Goal: Transaction & Acquisition: Book appointment/travel/reservation

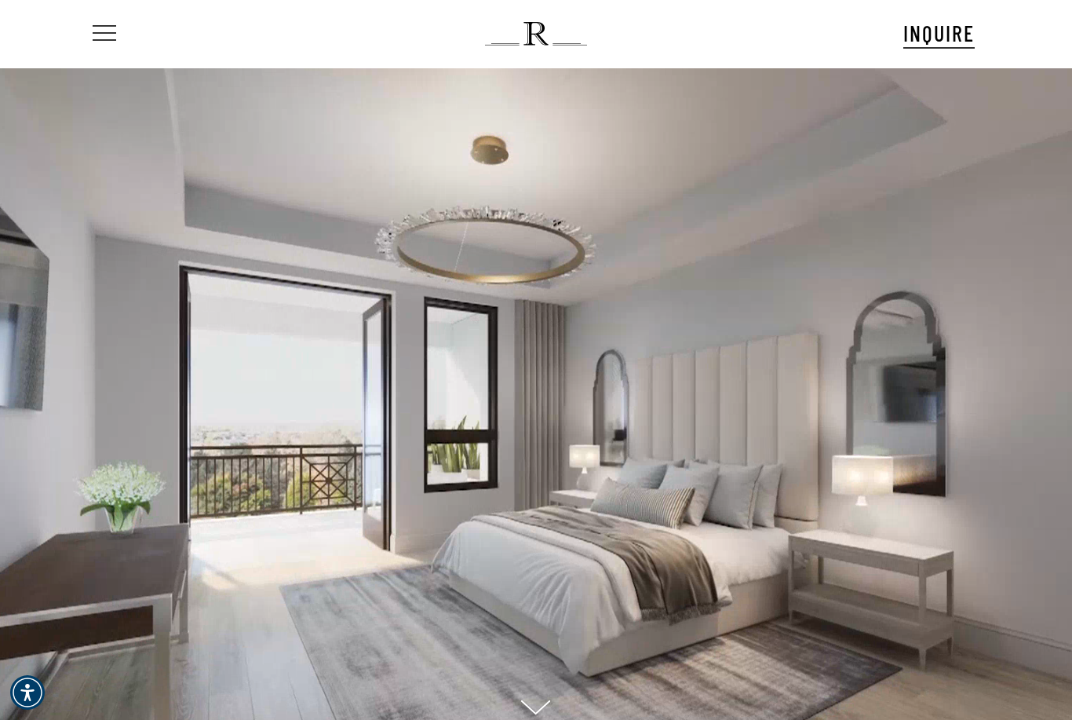
click at [106, 29] on span "Navigation Menu" at bounding box center [104, 34] width 17 height 22
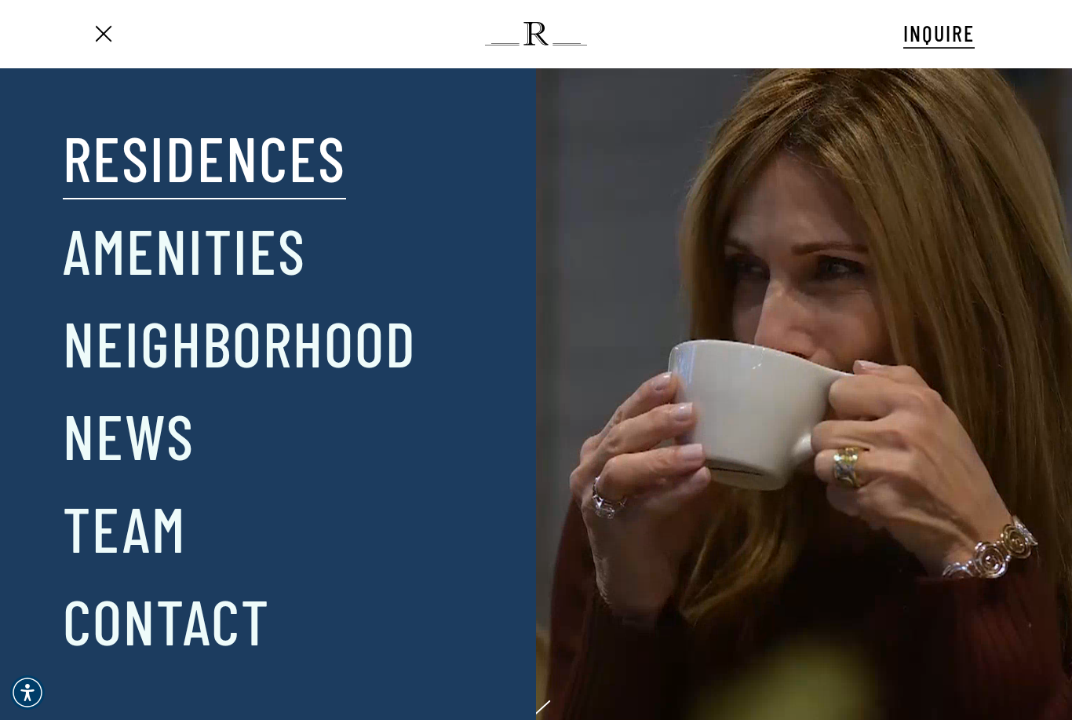
click at [111, 155] on link "Residences" at bounding box center [204, 157] width 283 height 82
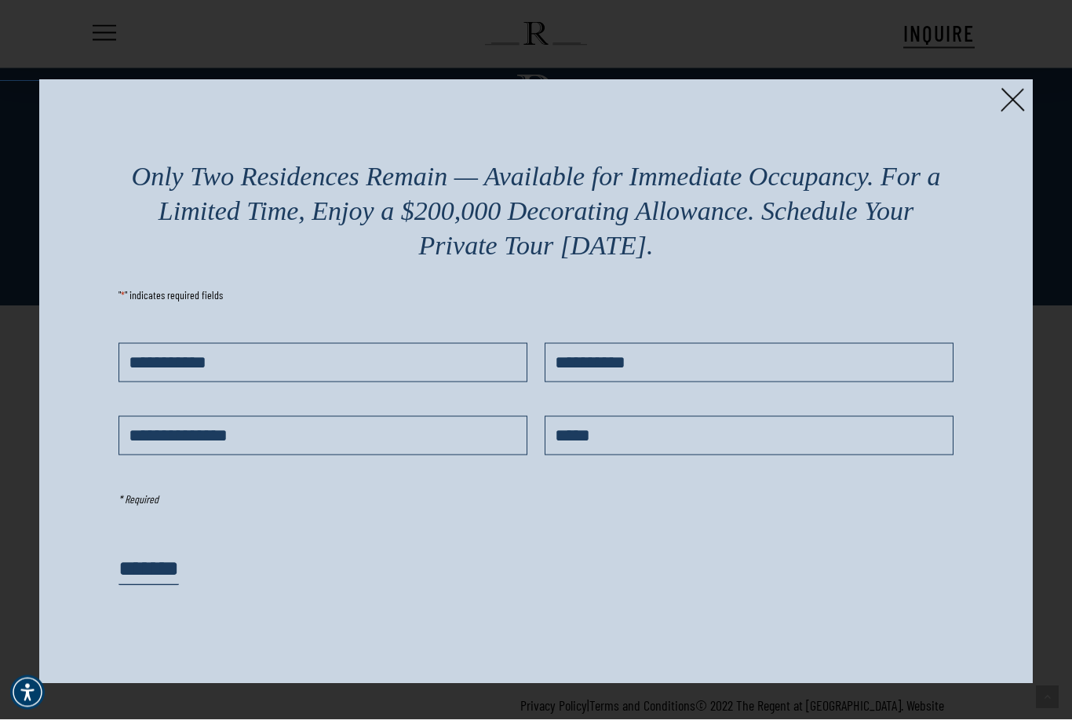
scroll to position [3465, 0]
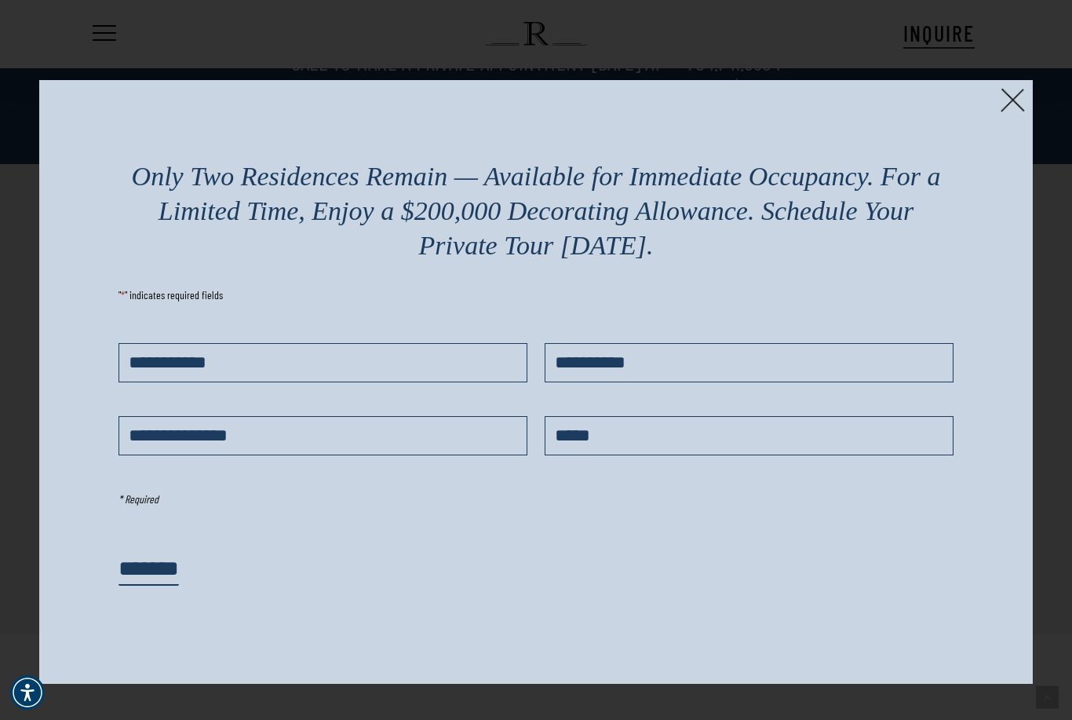
click at [1023, 97] on img at bounding box center [1012, 100] width 24 height 24
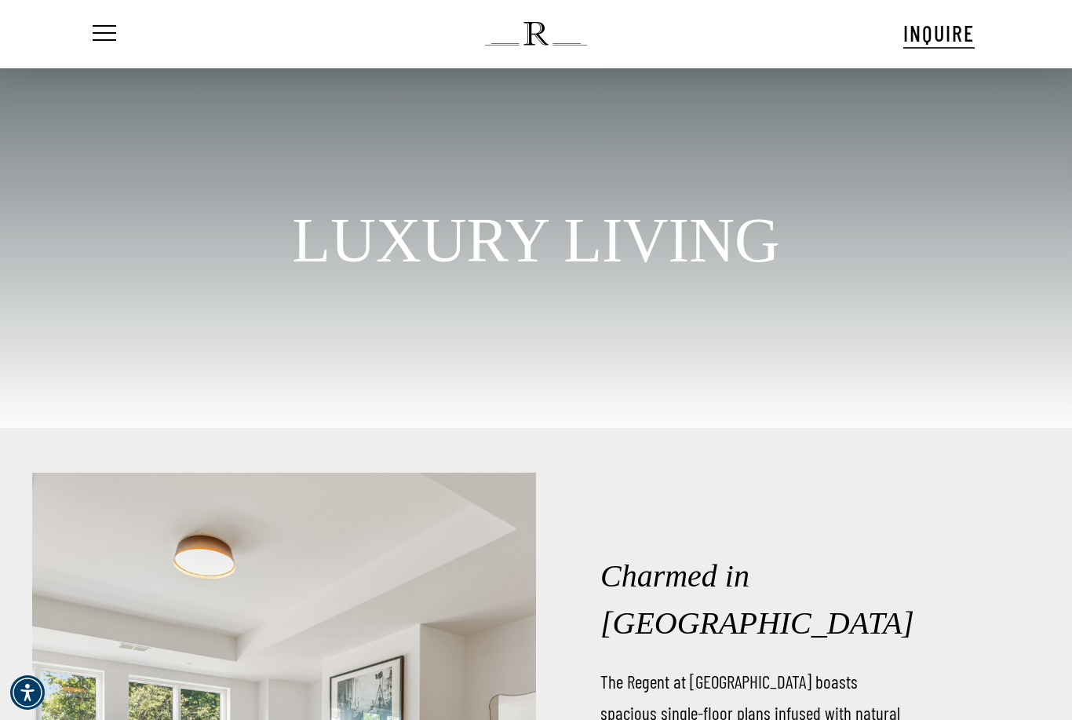
scroll to position [0, 0]
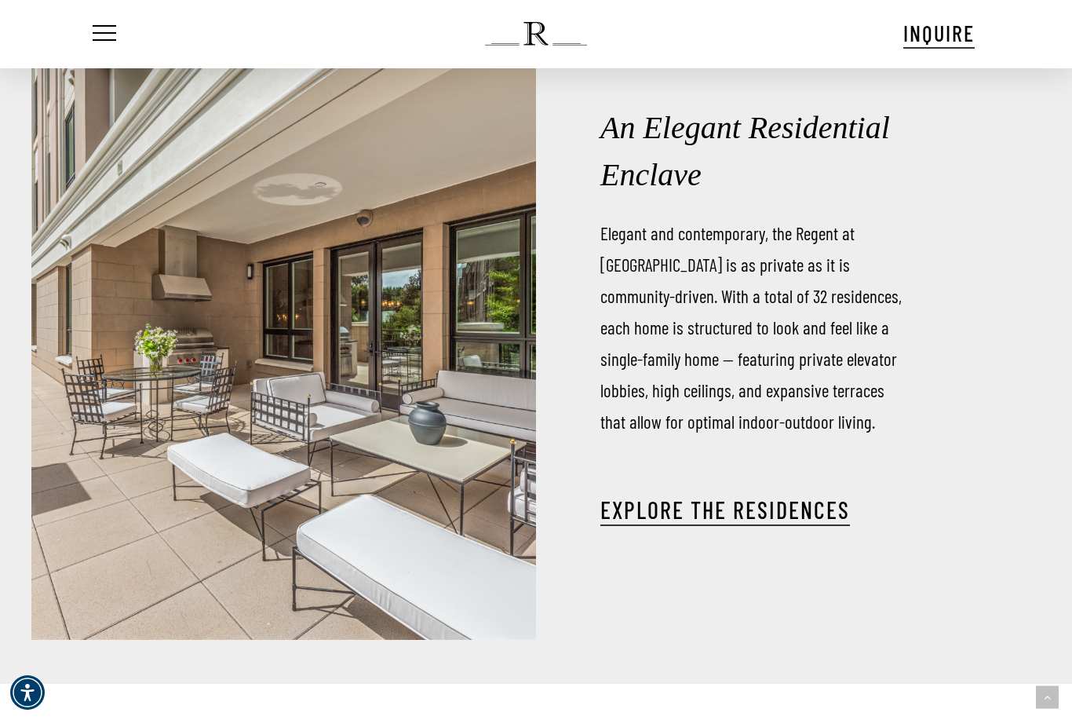
scroll to position [2239, 0]
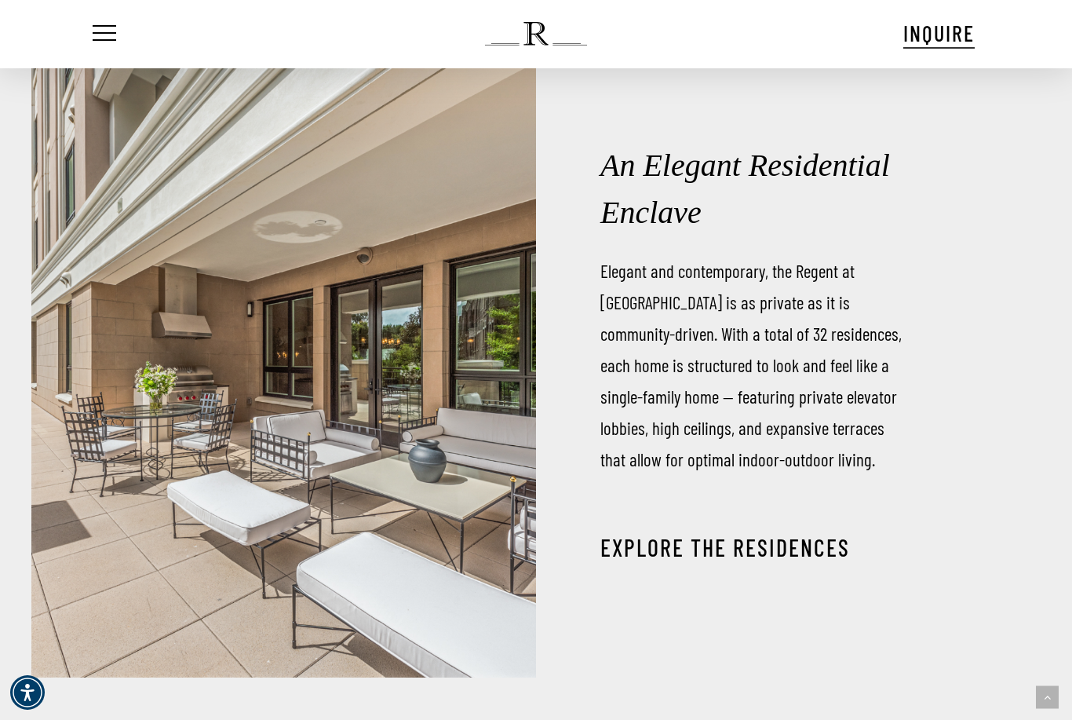
click at [764, 561] on link "EXPLORE THE RESIDENCES" at bounding box center [725, 547] width 250 height 28
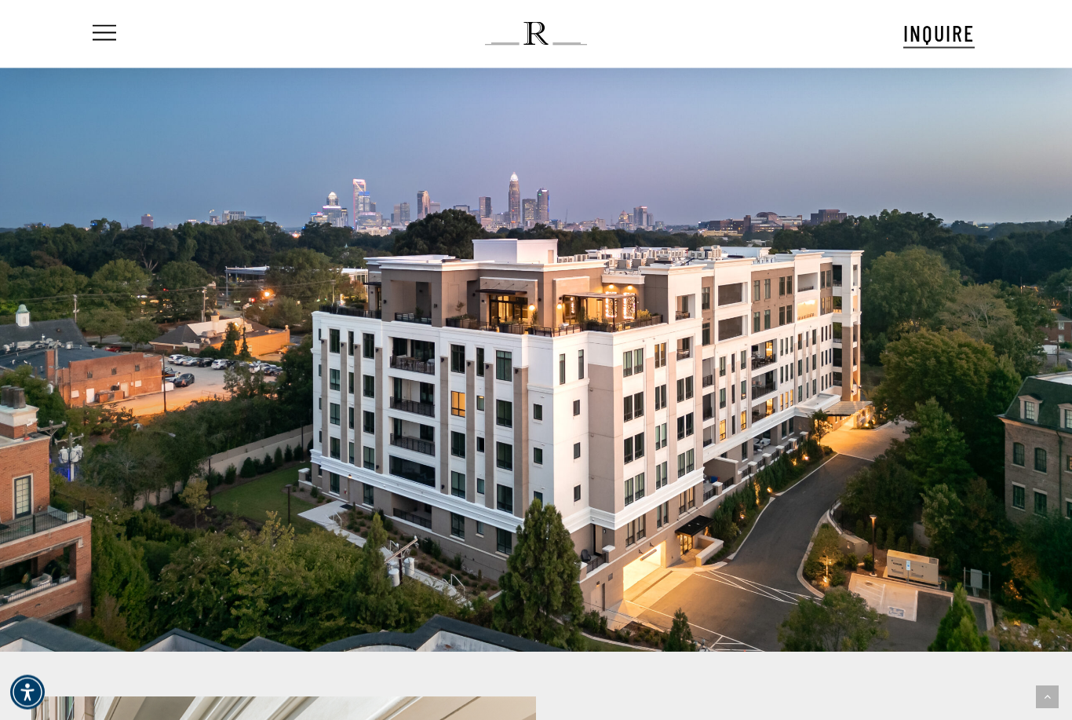
scroll to position [1540, 0]
click at [107, 32] on span "Navigation Menu" at bounding box center [104, 34] width 17 height 22
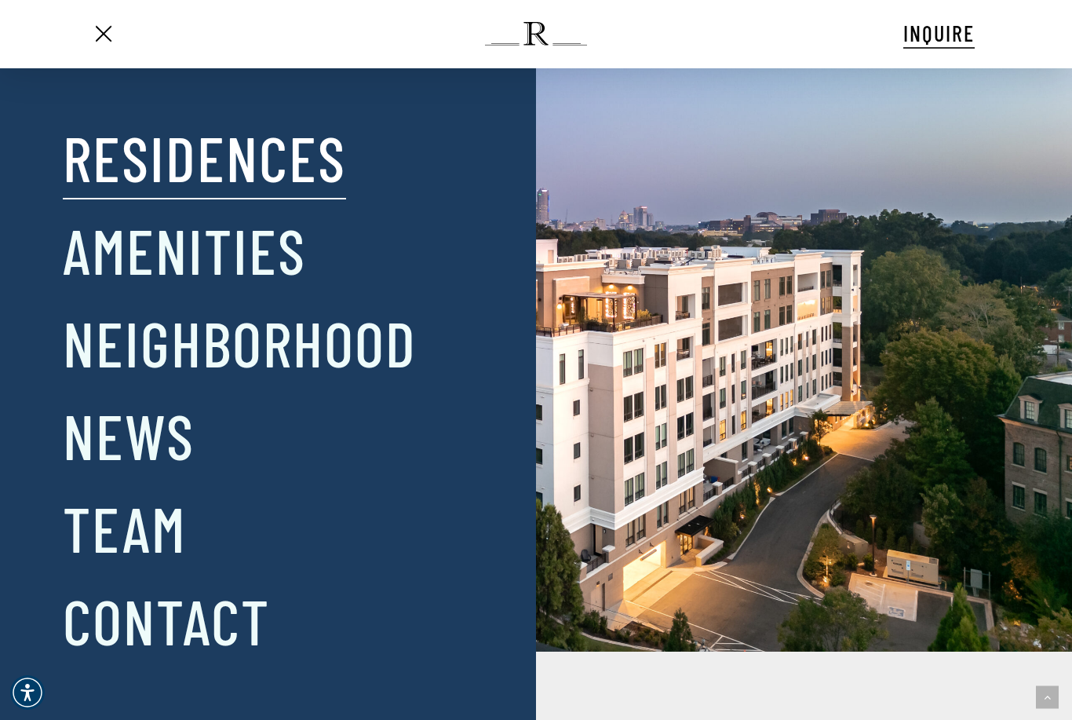
click at [91, 168] on link "Residences" at bounding box center [204, 157] width 283 height 82
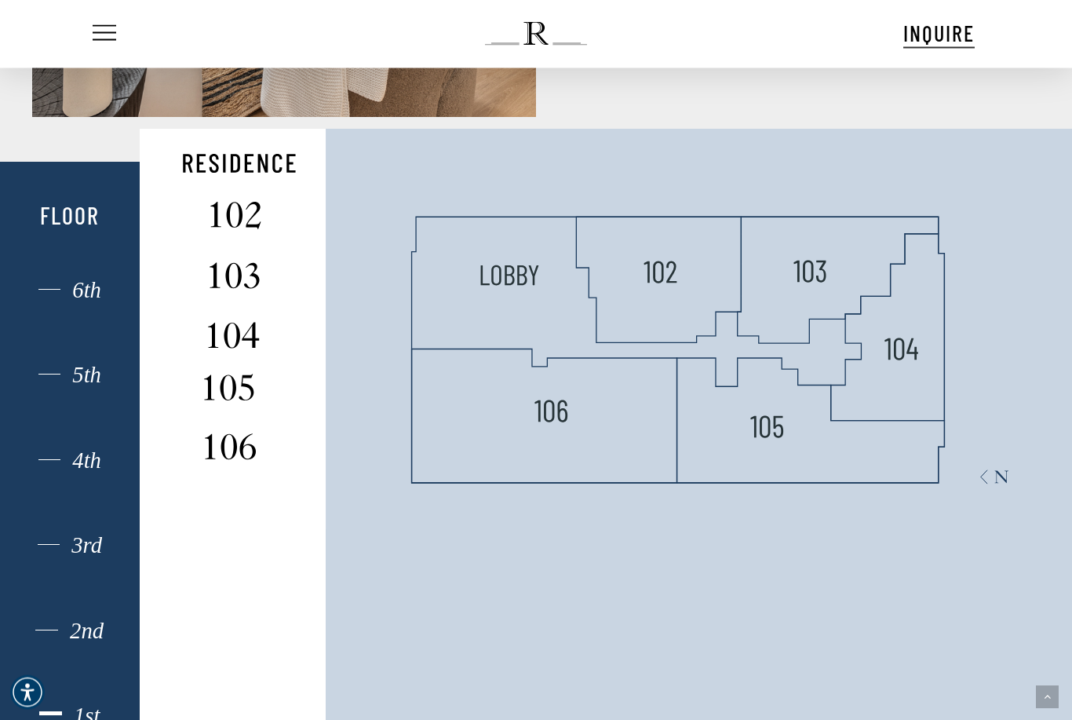
scroll to position [1059, 0]
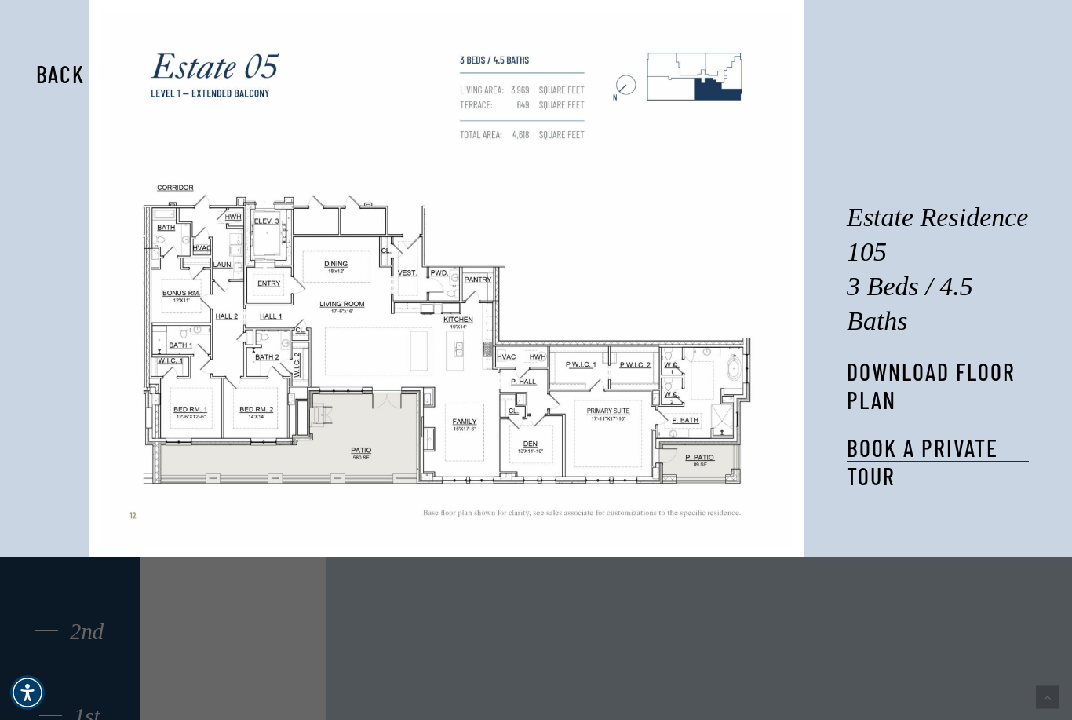
click at [903, 406] on link "DOWNLOAD FLOOR PLAN" at bounding box center [938, 385] width 182 height 56
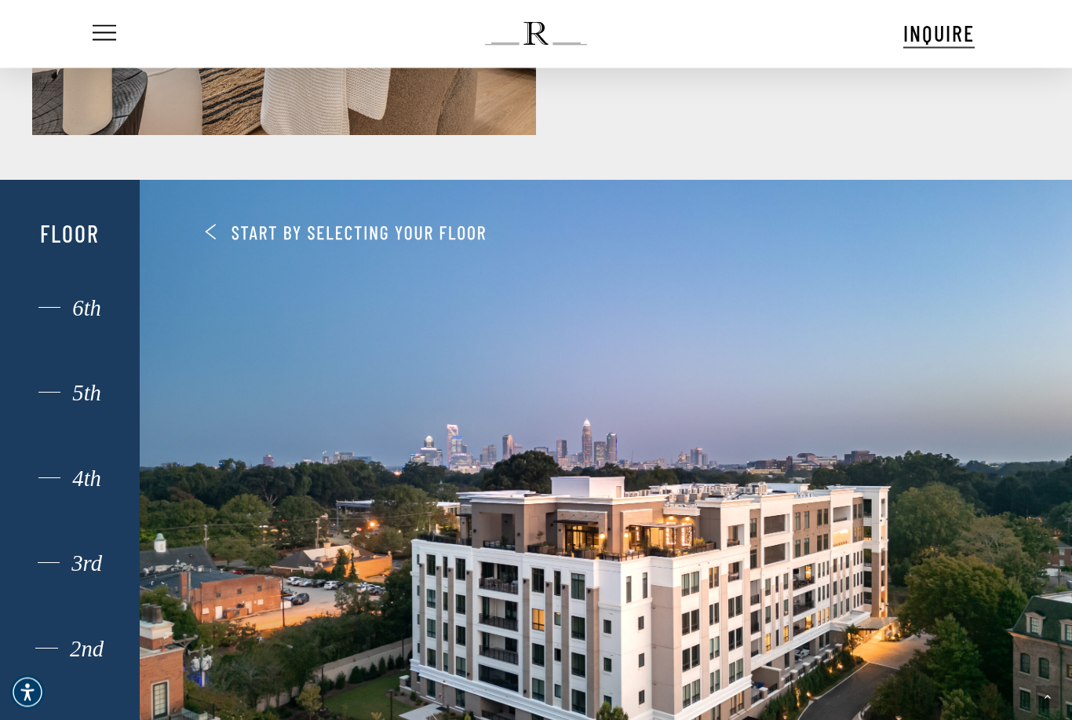
scroll to position [1042, 0]
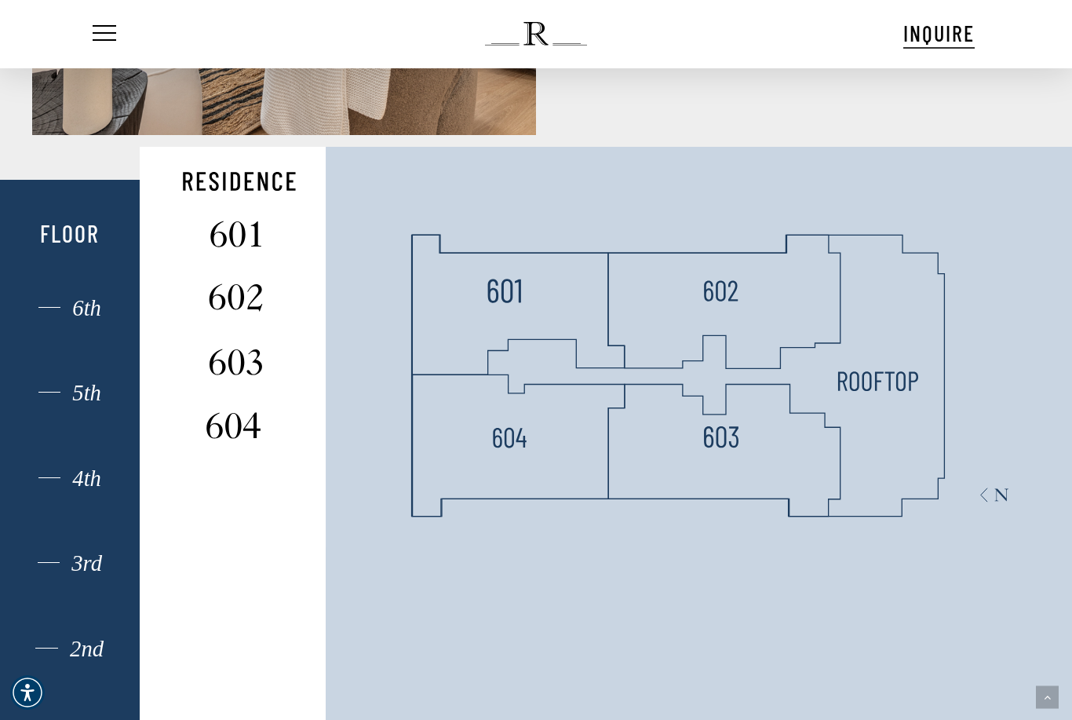
click at [760, 351] on polygon at bounding box center [723, 302] width 233 height 134
click at [774, 362] on polygon at bounding box center [723, 302] width 233 height 134
click at [234, 251] on img at bounding box center [236, 231] width 104 height 42
click at [229, 251] on img at bounding box center [236, 231] width 104 height 42
click at [220, 379] on img at bounding box center [236, 358] width 104 height 42
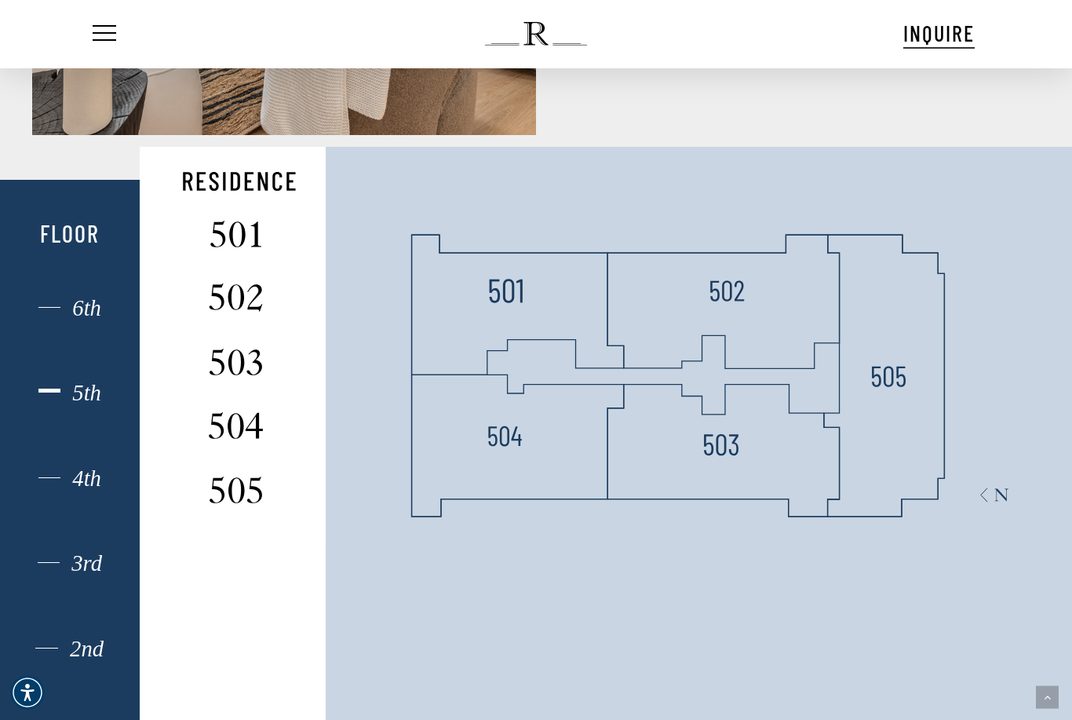
click at [50, 403] on div "5th" at bounding box center [69, 392] width 97 height 20
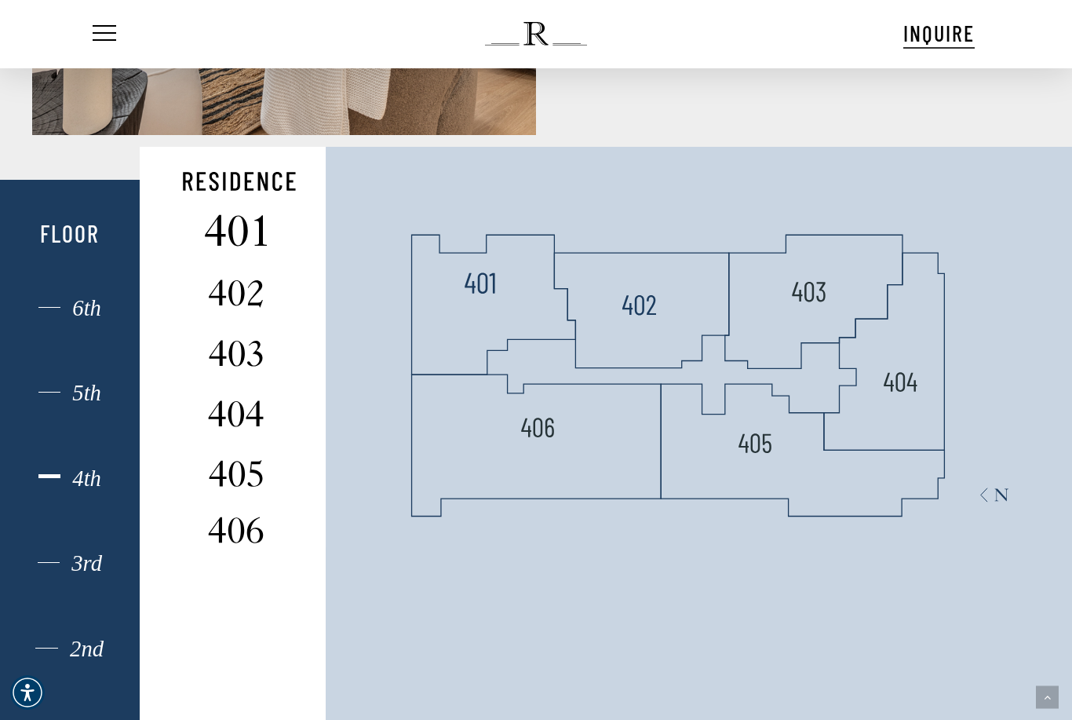
click at [224, 251] on img at bounding box center [236, 231] width 104 height 42
click at [232, 251] on img at bounding box center [236, 231] width 104 height 42
click at [233, 251] on img at bounding box center [236, 231] width 104 height 42
click at [242, 251] on img at bounding box center [236, 231] width 104 height 42
click at [216, 251] on img at bounding box center [236, 231] width 104 height 42
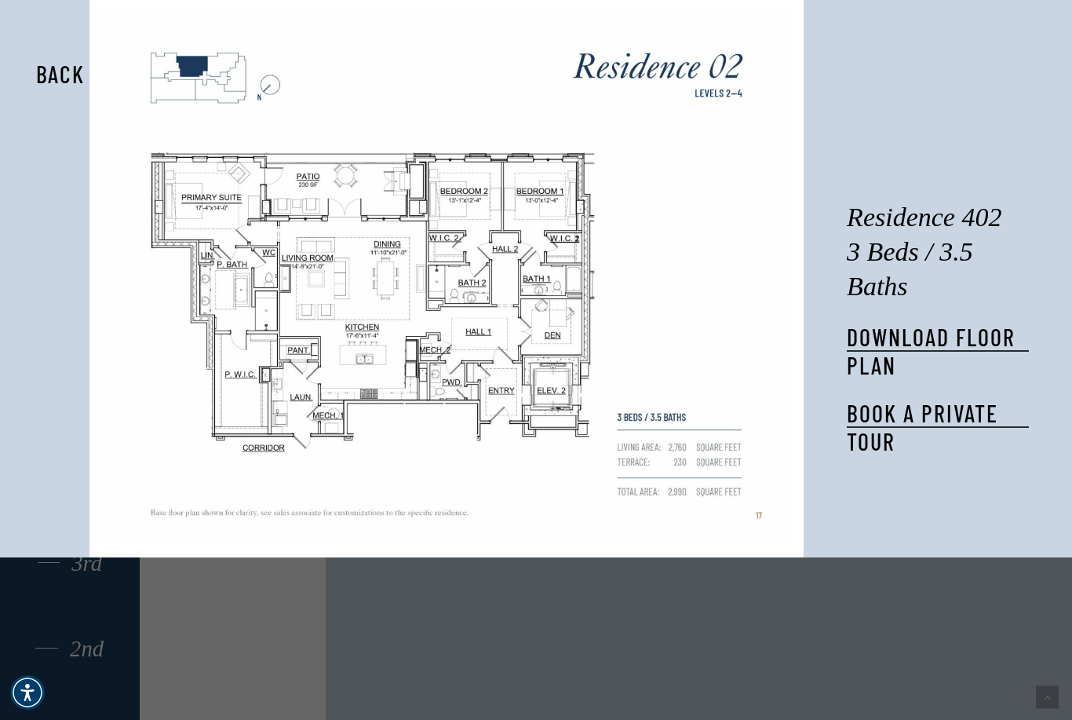
click at [60, 75] on button "Back" at bounding box center [60, 74] width 99 height 36
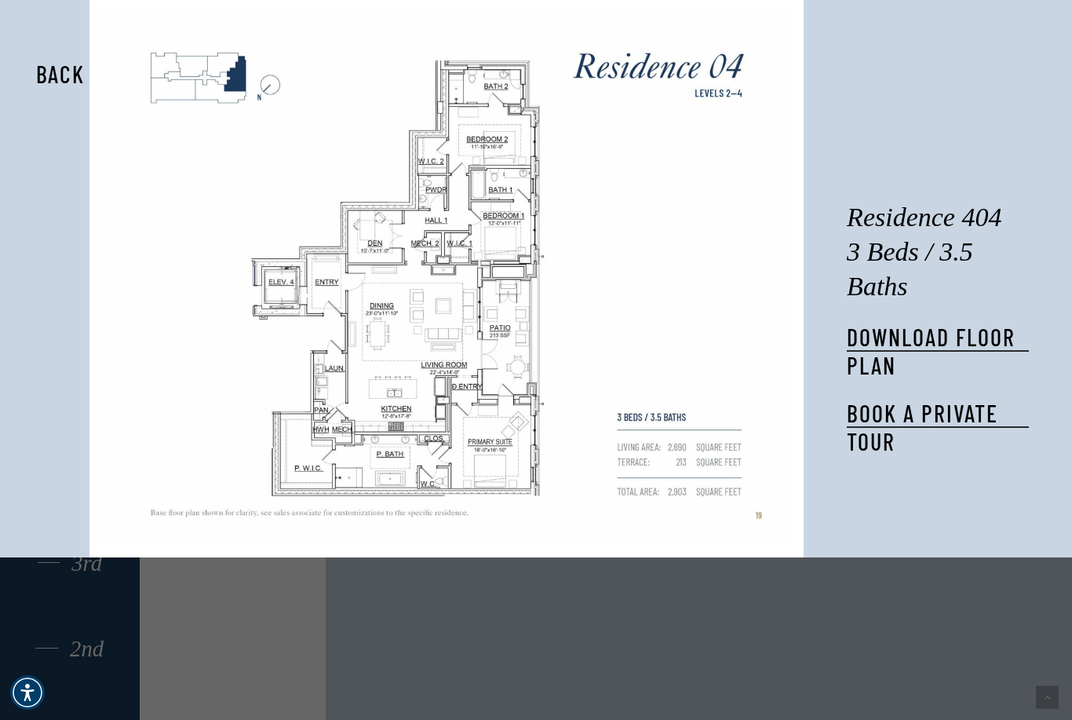
click at [58, 79] on button "Back" at bounding box center [60, 74] width 99 height 36
click at [53, 76] on button "Back" at bounding box center [60, 74] width 99 height 36
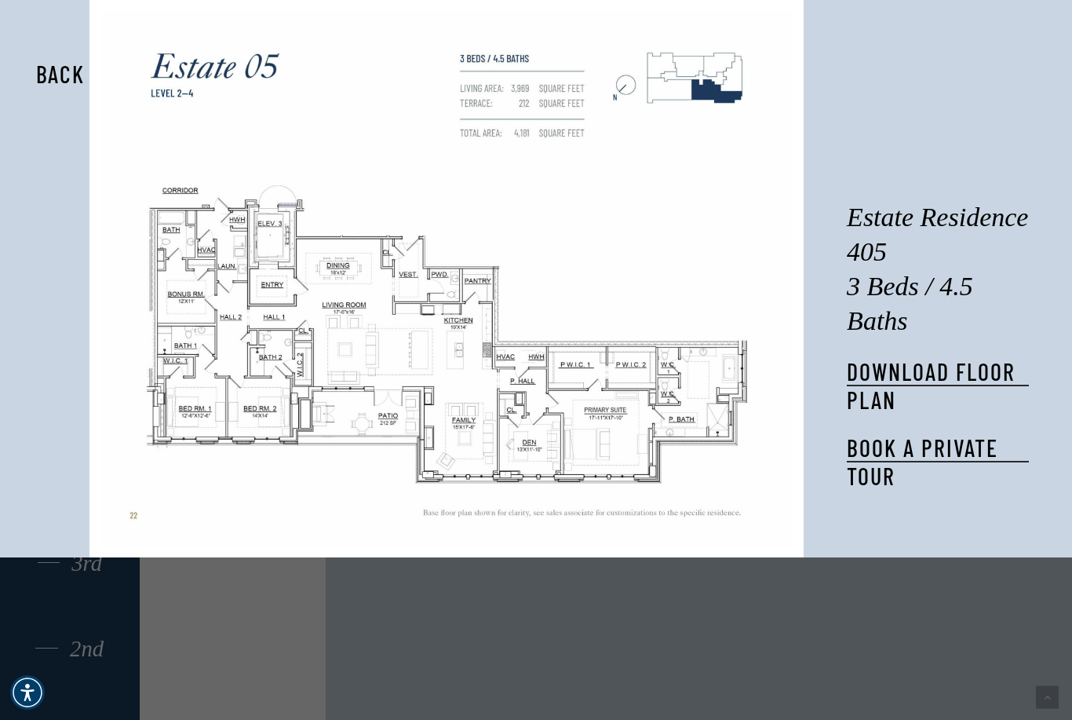
click at [61, 85] on button "Back" at bounding box center [60, 74] width 99 height 36
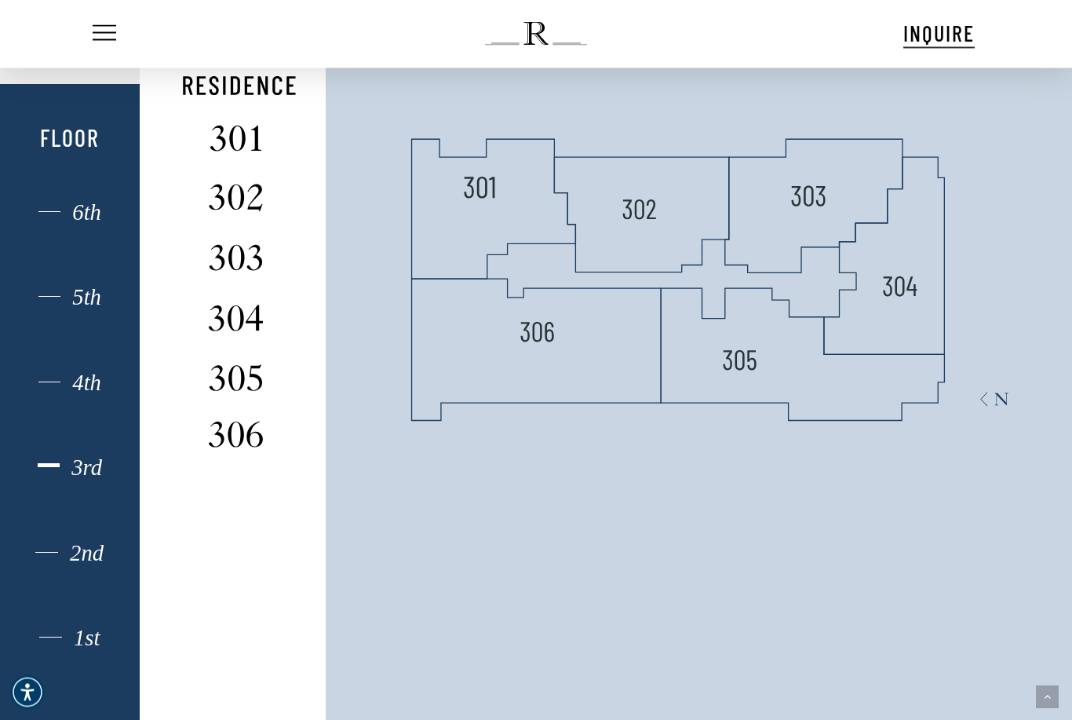
scroll to position [1138, 0]
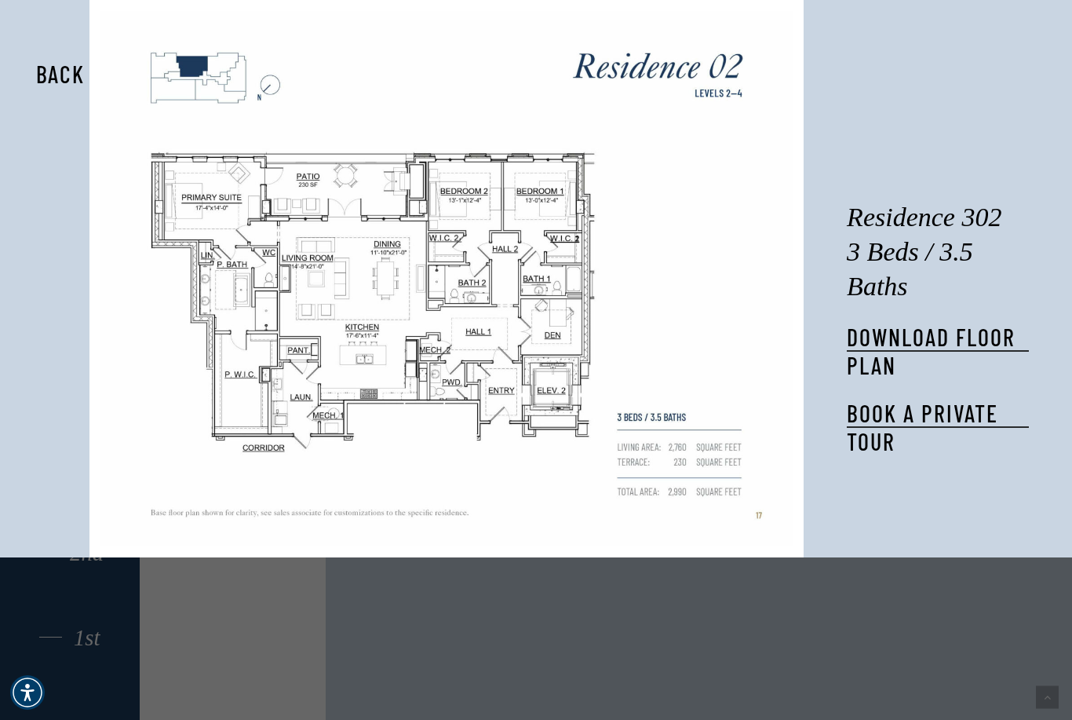
click at [42, 75] on button "Back" at bounding box center [60, 74] width 99 height 36
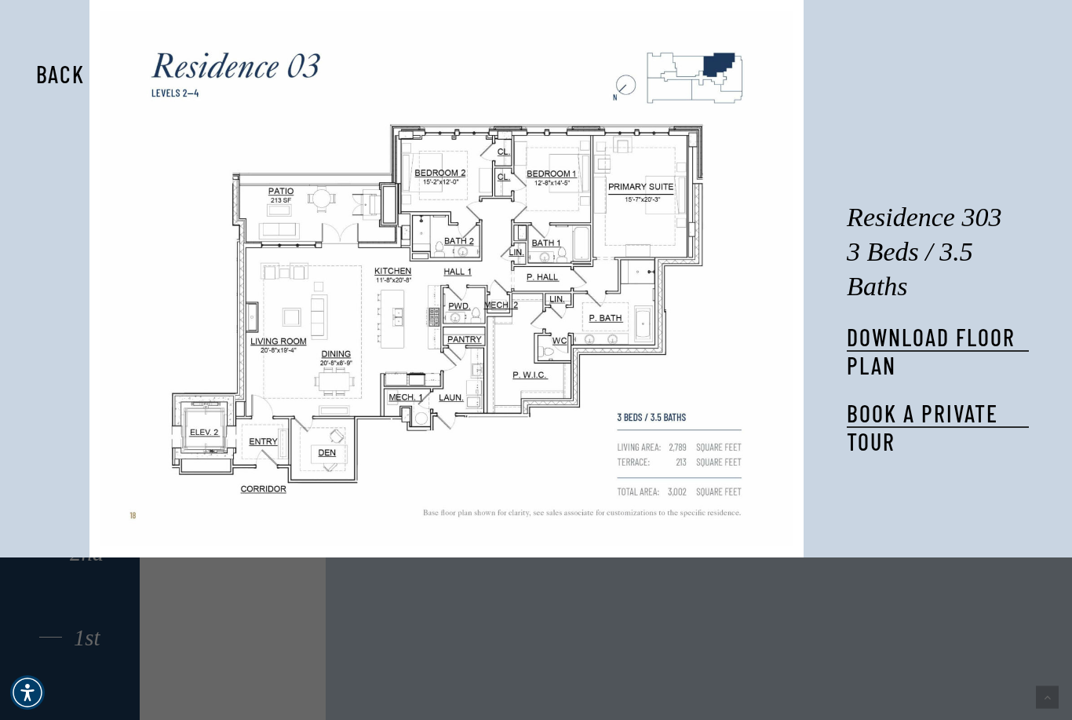
click at [49, 79] on button "Back" at bounding box center [60, 74] width 99 height 36
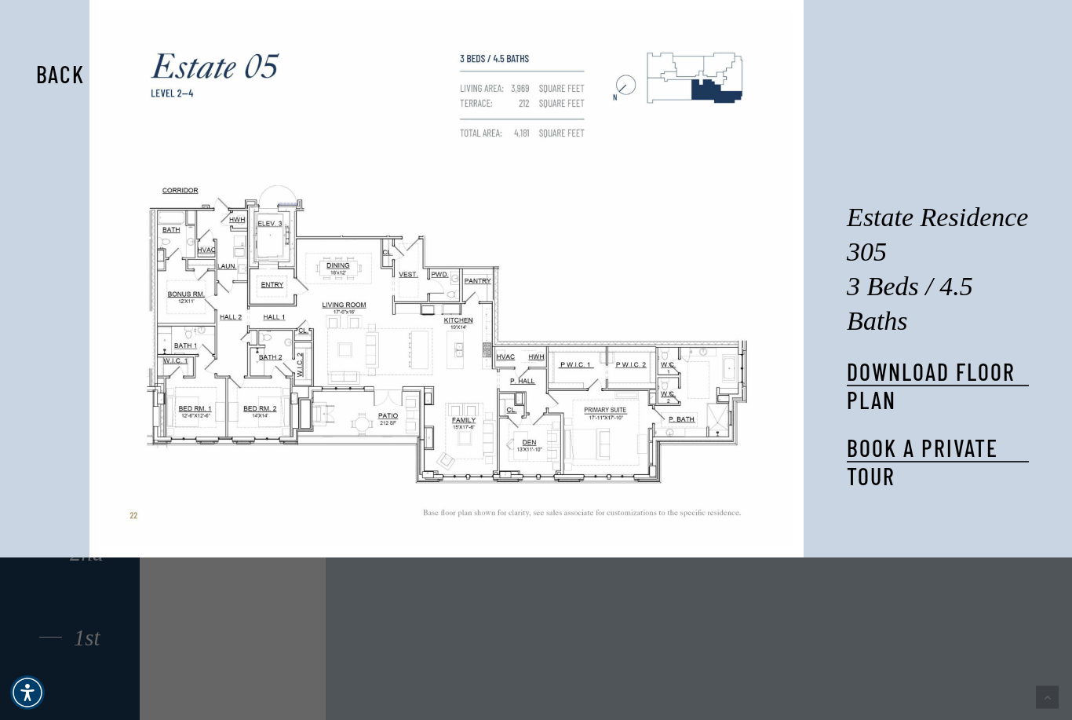
click at [49, 74] on button "Back" at bounding box center [60, 74] width 99 height 36
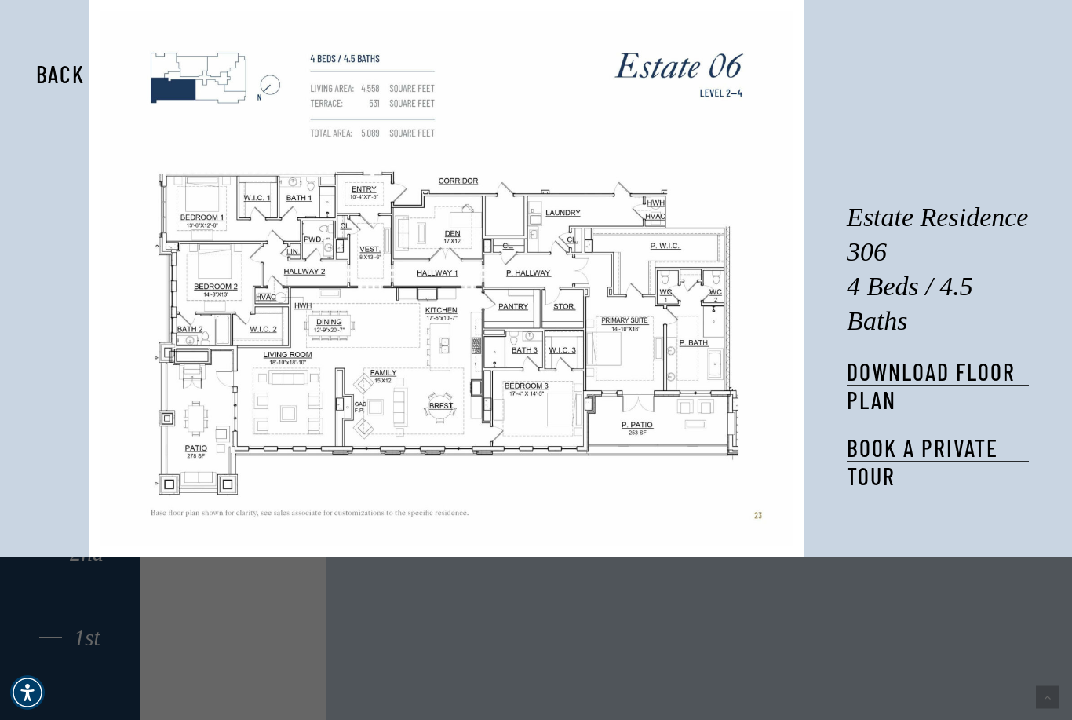
click at [48, 82] on button "Back" at bounding box center [60, 74] width 99 height 36
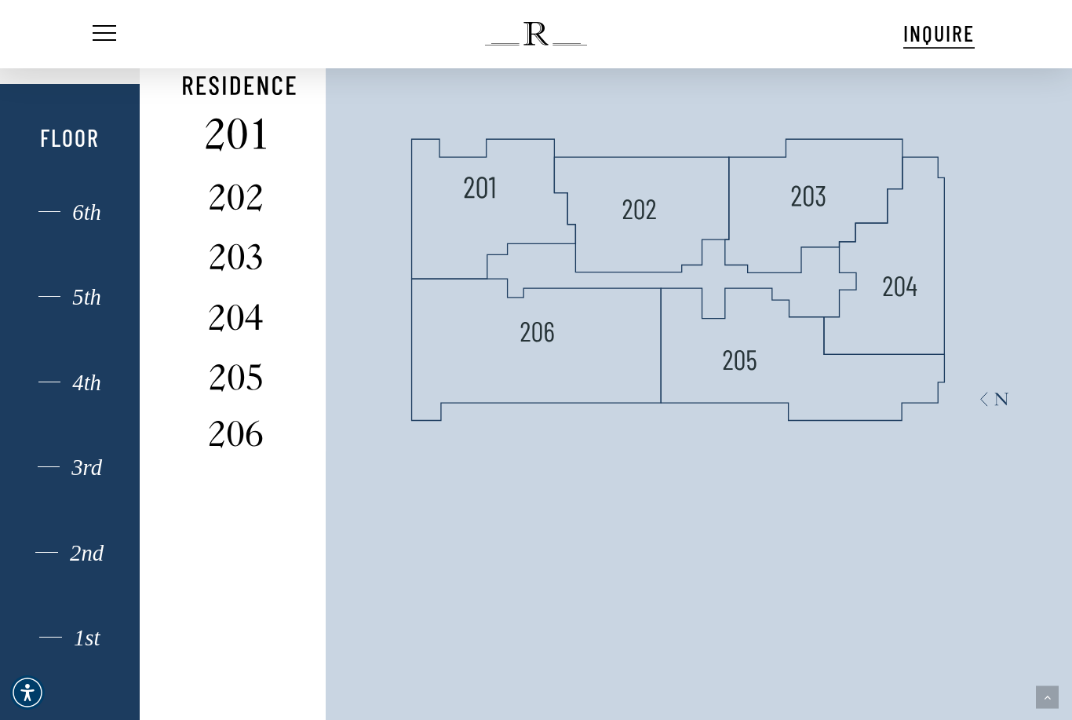
click at [223, 155] on img at bounding box center [236, 135] width 104 height 42
click at [221, 155] on img at bounding box center [236, 135] width 104 height 42
click at [235, 155] on img at bounding box center [236, 135] width 104 height 42
click at [230, 155] on img at bounding box center [236, 135] width 104 height 42
click at [232, 155] on img at bounding box center [236, 135] width 104 height 42
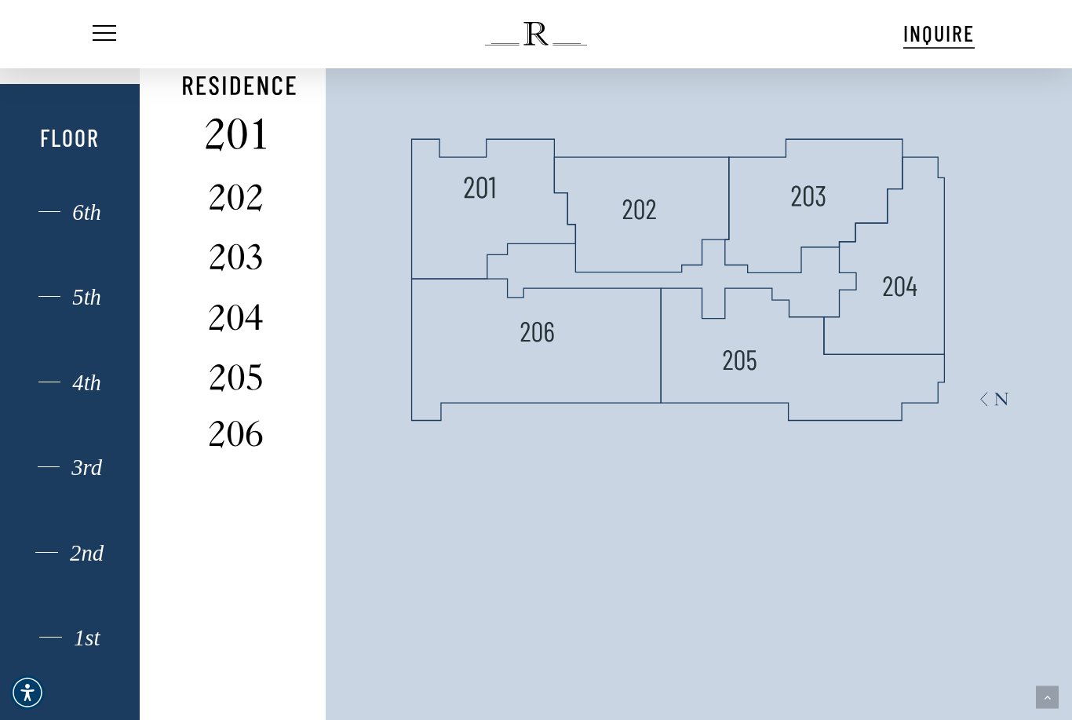
click at [234, 155] on img at bounding box center [236, 135] width 104 height 42
click at [243, 155] on img at bounding box center [236, 135] width 104 height 42
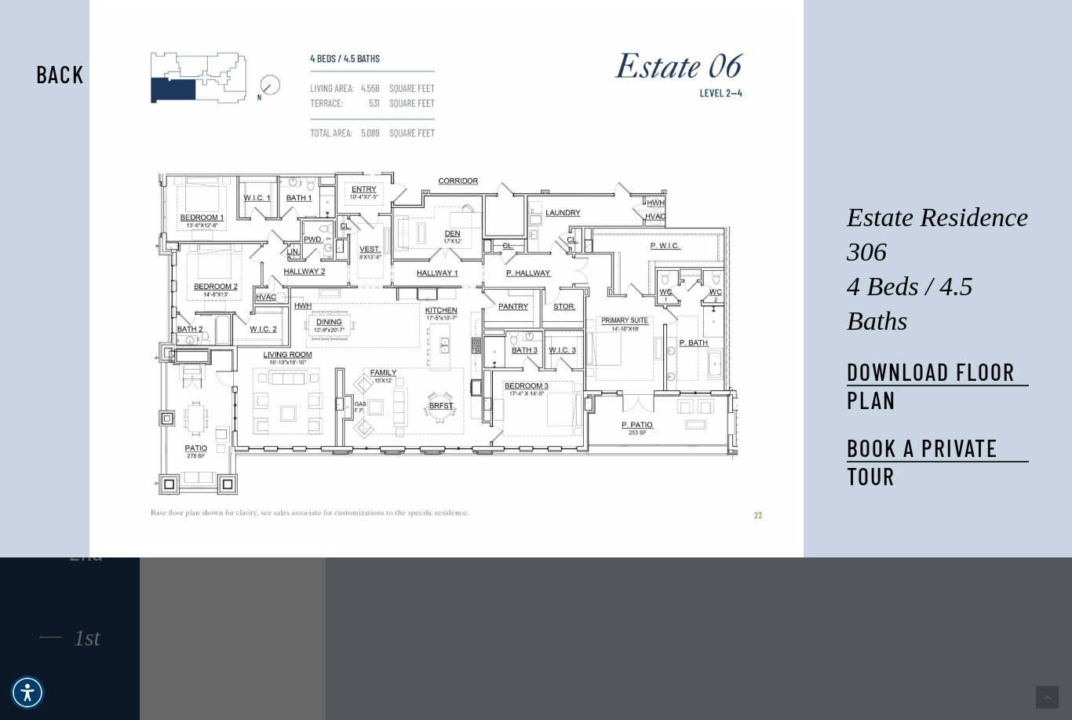
click at [61, 71] on button "Back" at bounding box center [60, 74] width 99 height 36
click at [41, 76] on button "Back" at bounding box center [60, 74] width 99 height 36
click at [45, 83] on button "Back" at bounding box center [60, 74] width 99 height 36
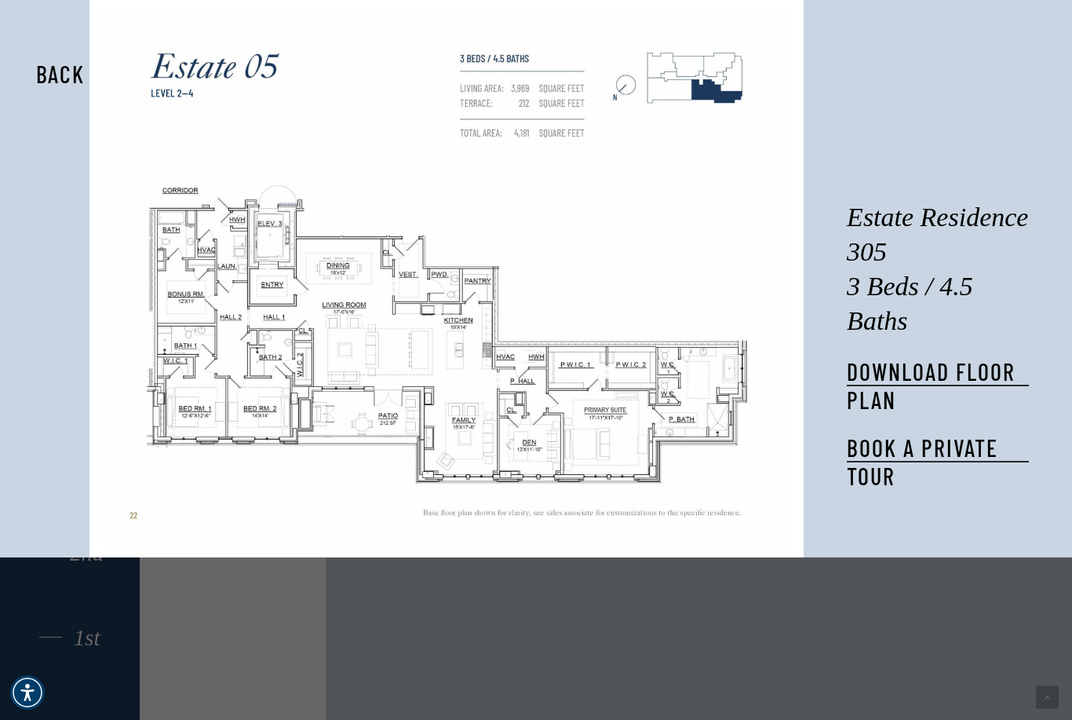
click at [42, 77] on button "Back" at bounding box center [60, 74] width 99 height 36
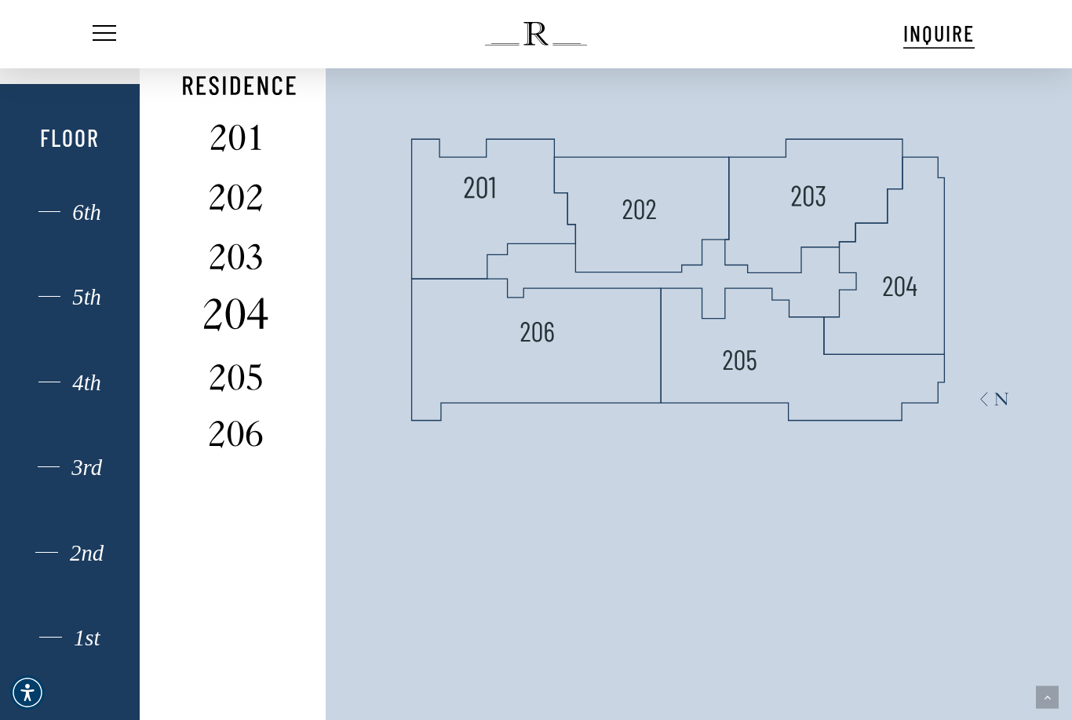
click at [257, 335] on img at bounding box center [236, 314] width 104 height 42
click at [256, 335] on img at bounding box center [236, 314] width 104 height 42
click at [253, 335] on img at bounding box center [236, 314] width 104 height 42
click at [233, 335] on img at bounding box center [236, 314] width 104 height 42
click at [228, 335] on img at bounding box center [236, 314] width 104 height 42
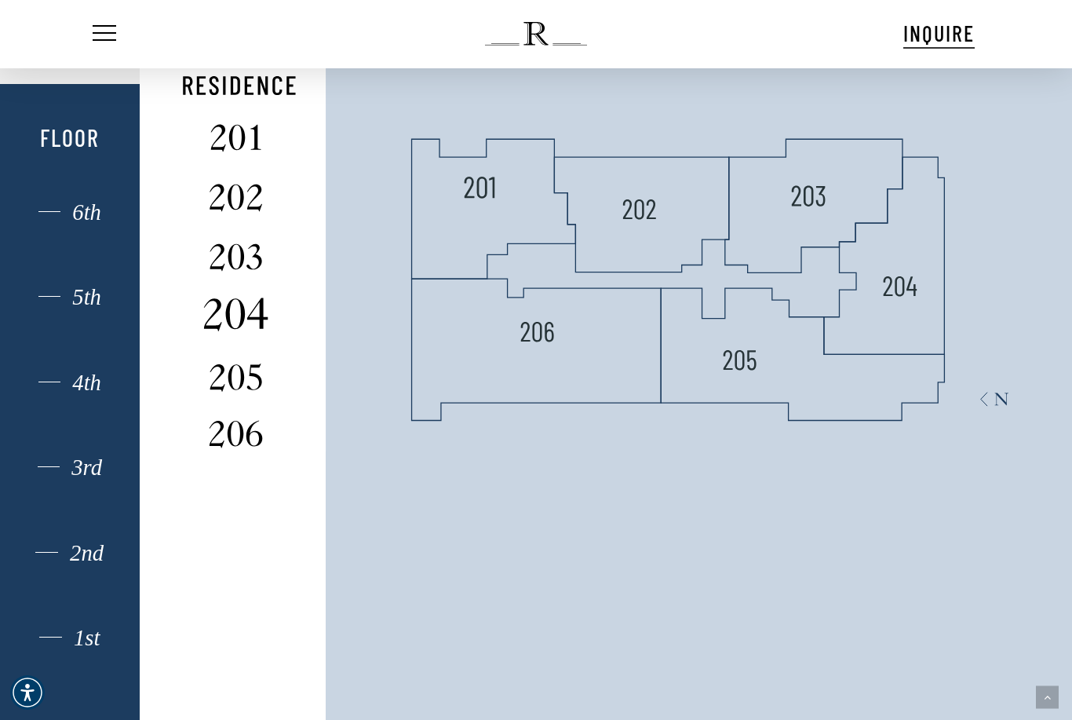
click at [240, 335] on img at bounding box center [236, 314] width 104 height 42
click at [242, 335] on img at bounding box center [236, 314] width 104 height 42
click at [895, 303] on img at bounding box center [900, 285] width 35 height 35
click at [220, 335] on img at bounding box center [236, 314] width 104 height 42
click at [226, 335] on img at bounding box center [236, 314] width 104 height 42
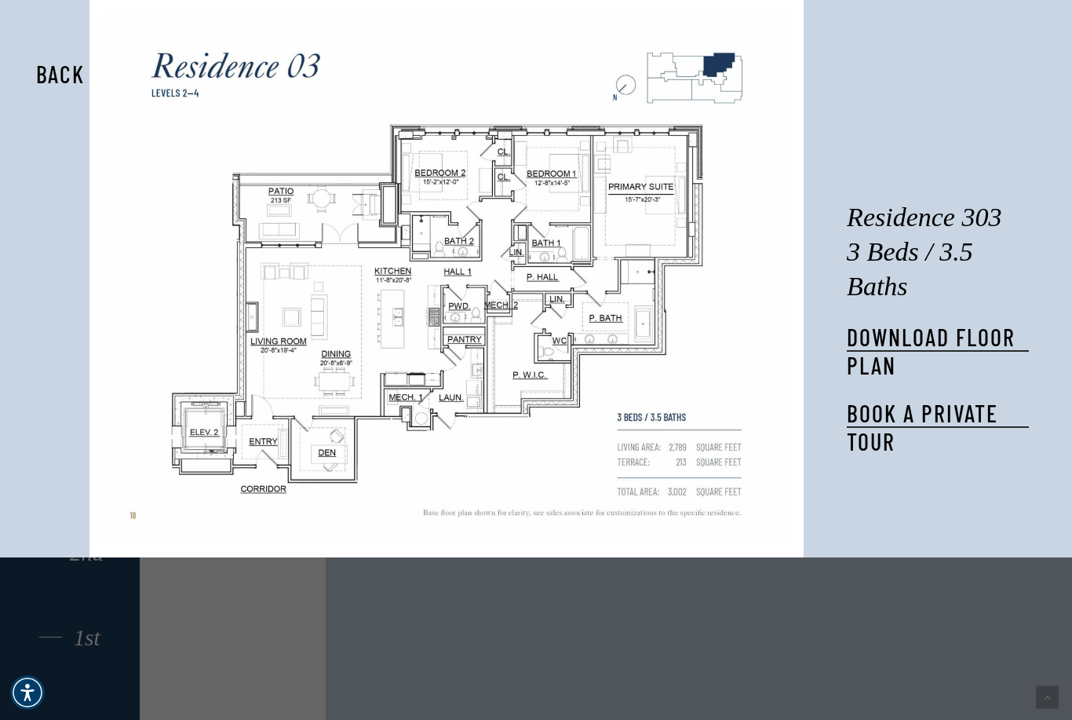
click at [60, 74] on button "Back" at bounding box center [60, 74] width 99 height 36
click at [56, 71] on button "Back" at bounding box center [60, 74] width 99 height 36
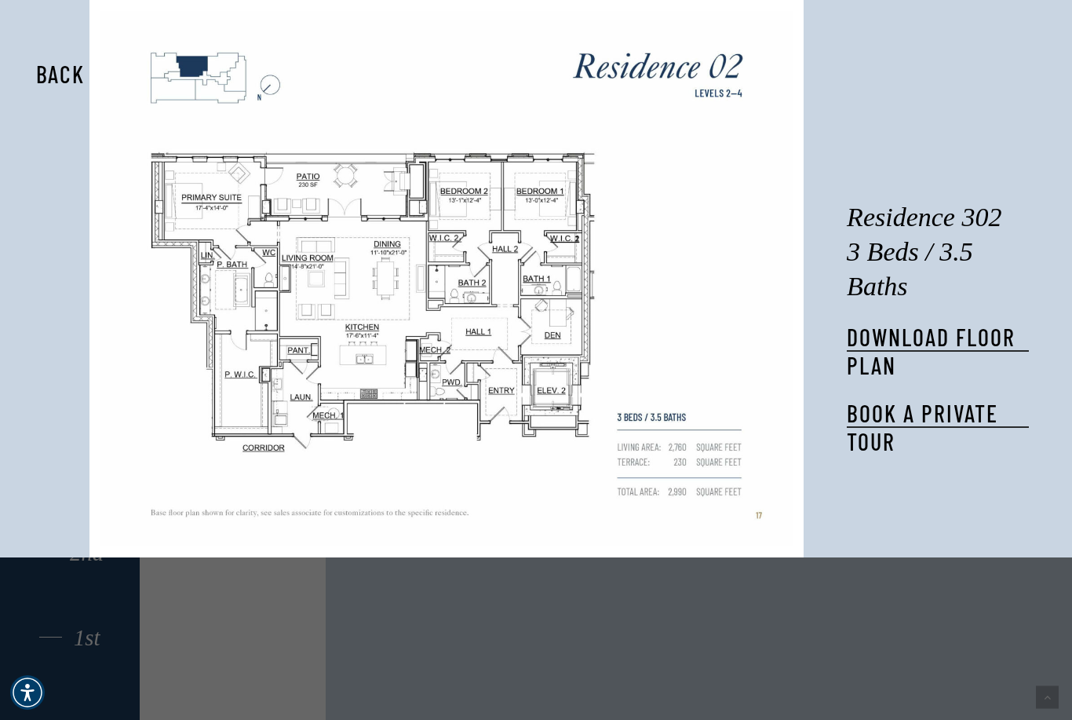
click at [52, 55] on div at bounding box center [44, 278] width 89 height 557
click at [53, 73] on button "Back" at bounding box center [60, 74] width 99 height 36
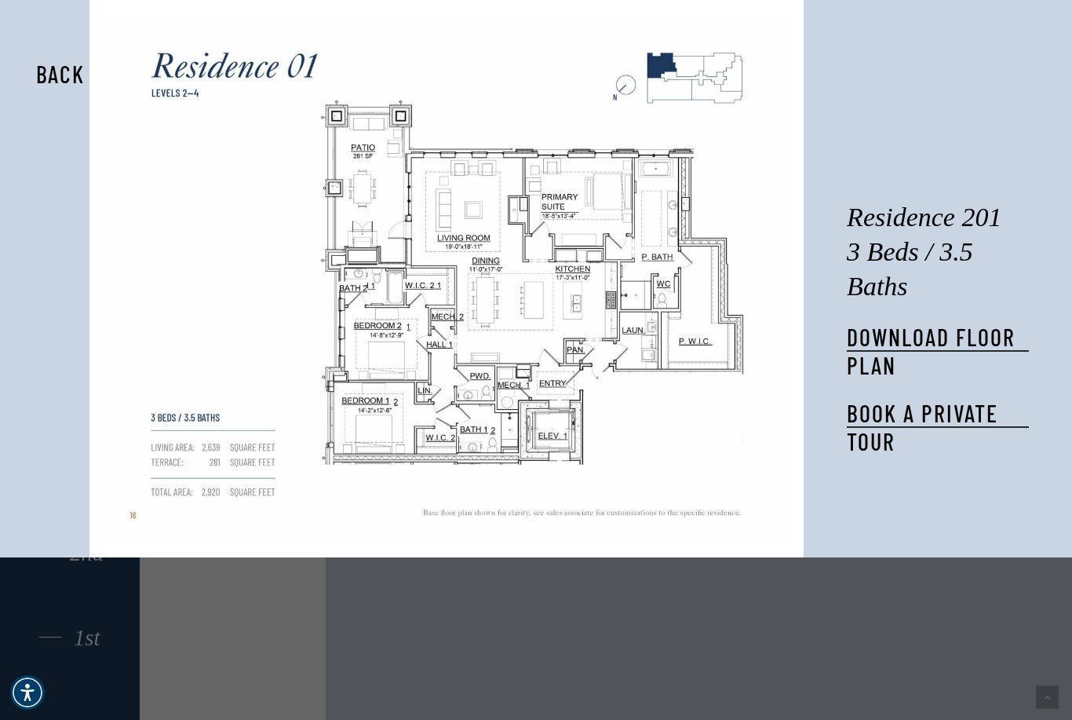
click at [48, 60] on button "Back" at bounding box center [60, 74] width 99 height 36
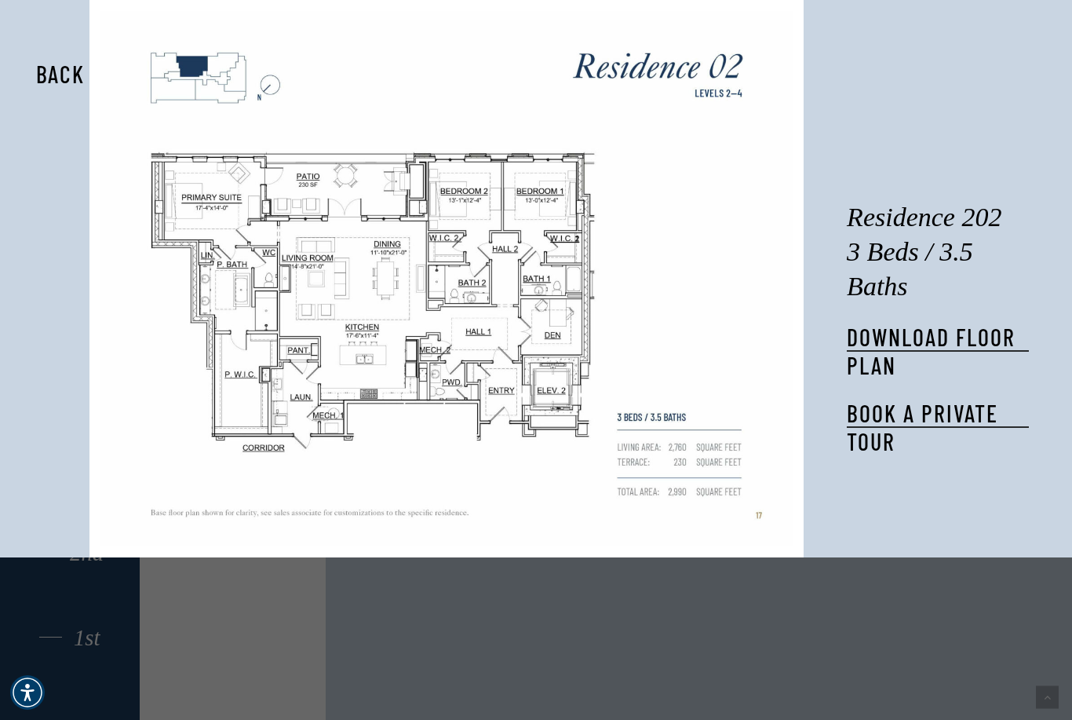
click at [54, 72] on button "Back" at bounding box center [60, 74] width 99 height 36
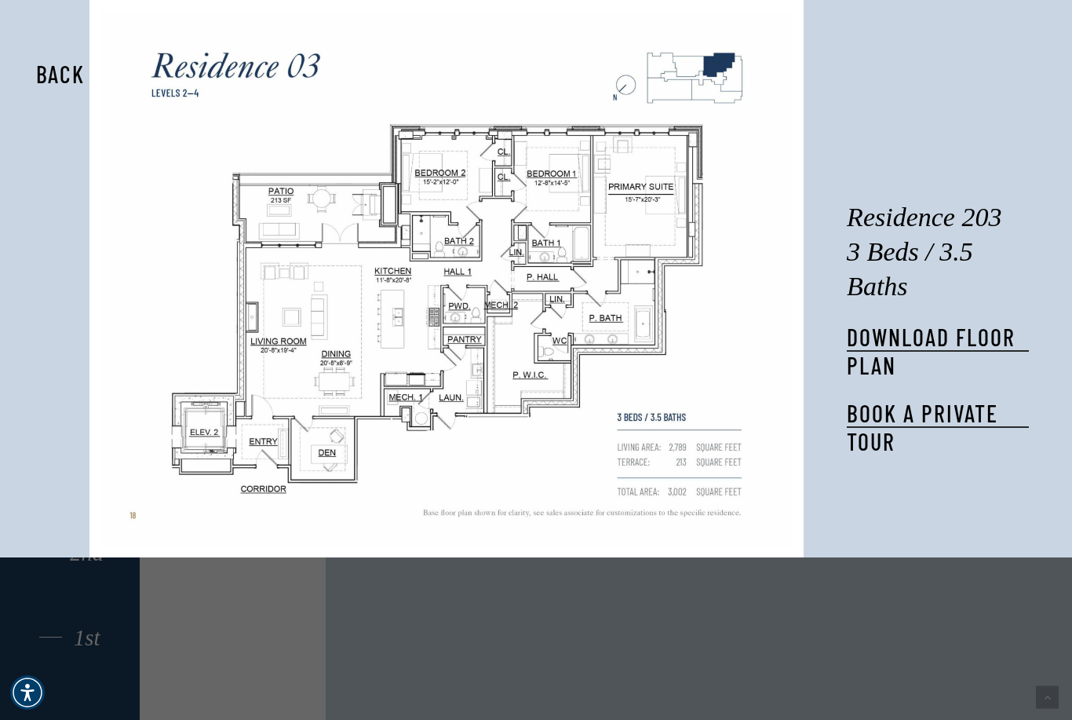
click at [49, 70] on button "Back" at bounding box center [60, 74] width 99 height 36
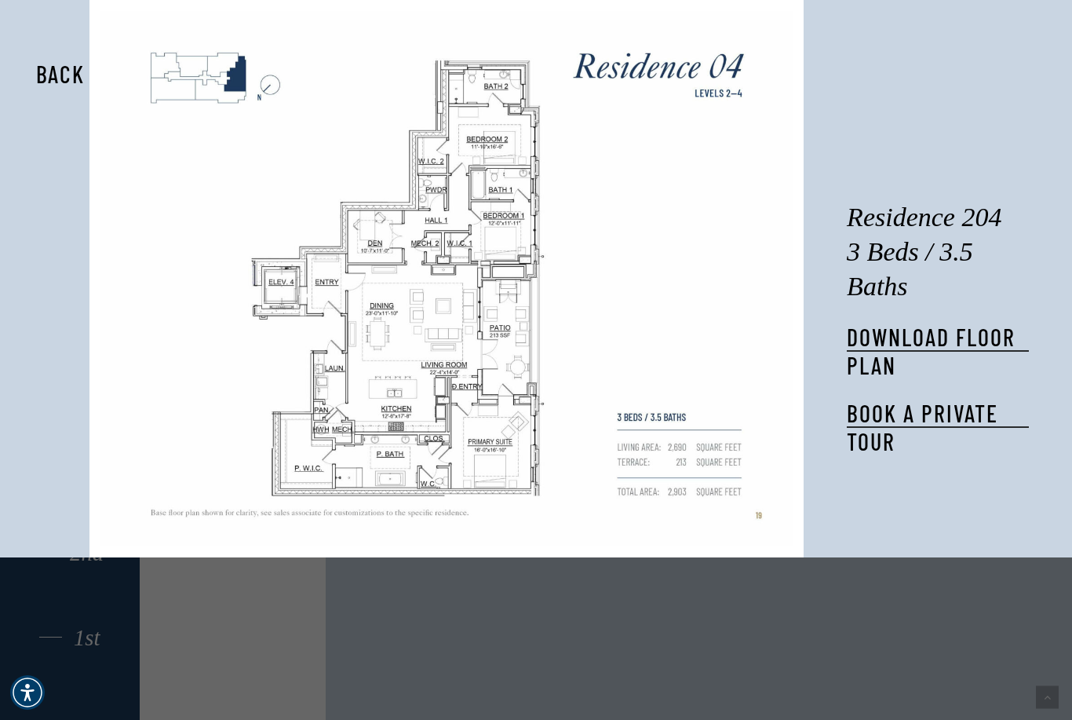
click at [45, 67] on button "Back" at bounding box center [60, 74] width 99 height 36
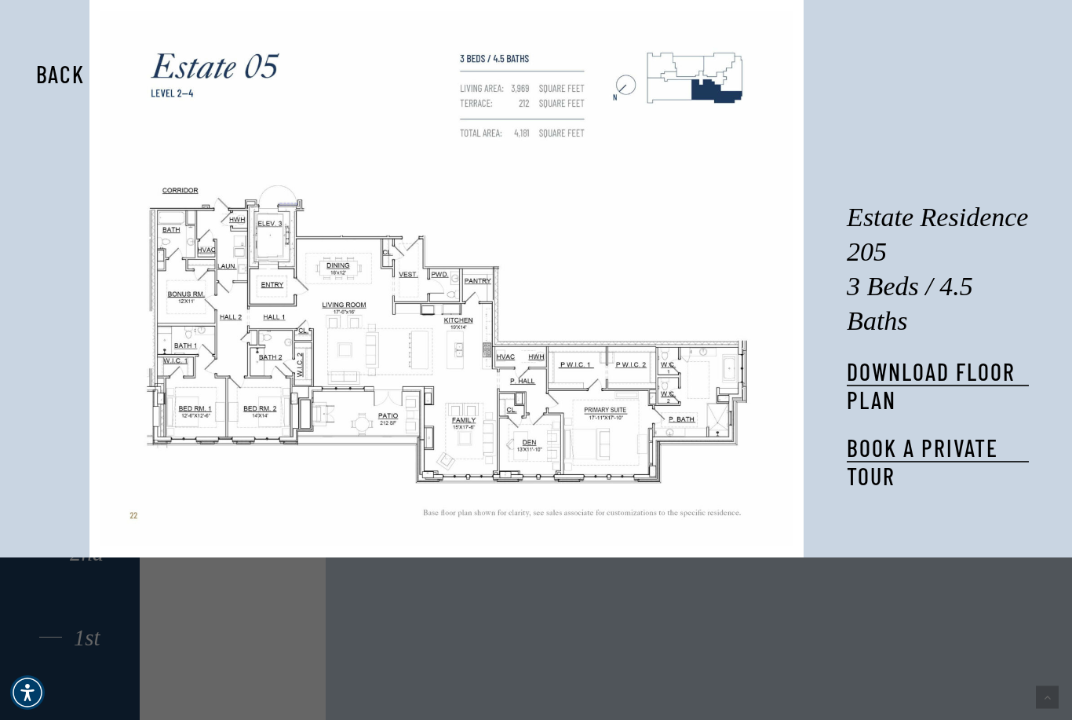
scroll to position [1137, 0]
click at [52, 74] on button "Back" at bounding box center [60, 74] width 99 height 36
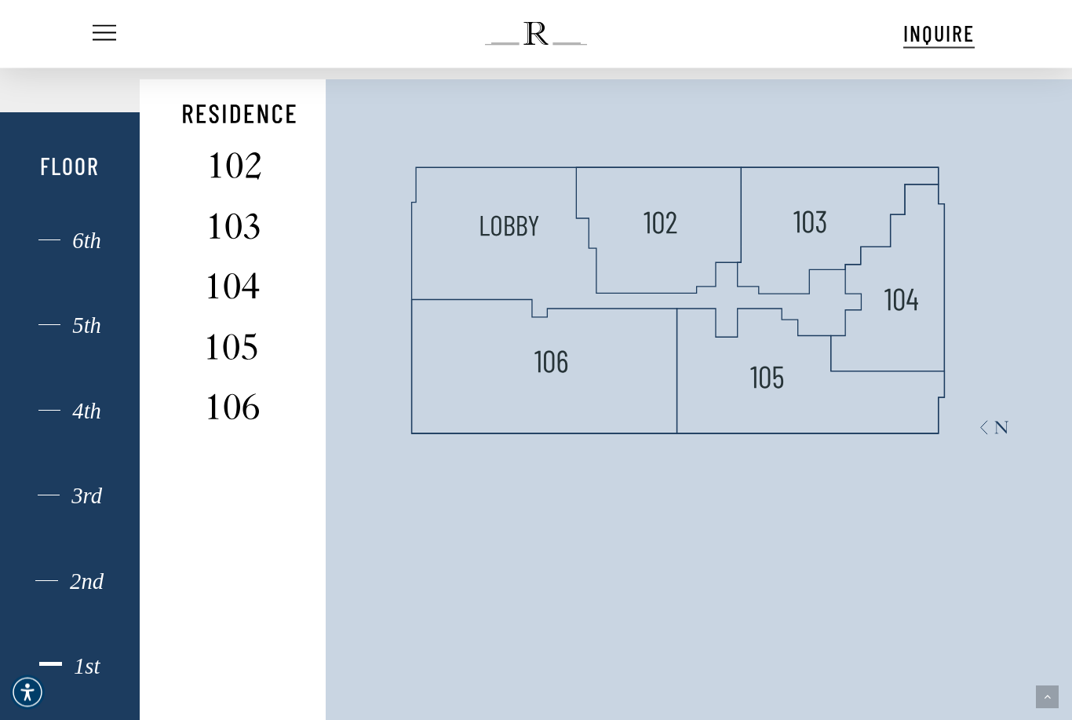
scroll to position [1110, 0]
click at [231, 184] on img at bounding box center [236, 163] width 104 height 42
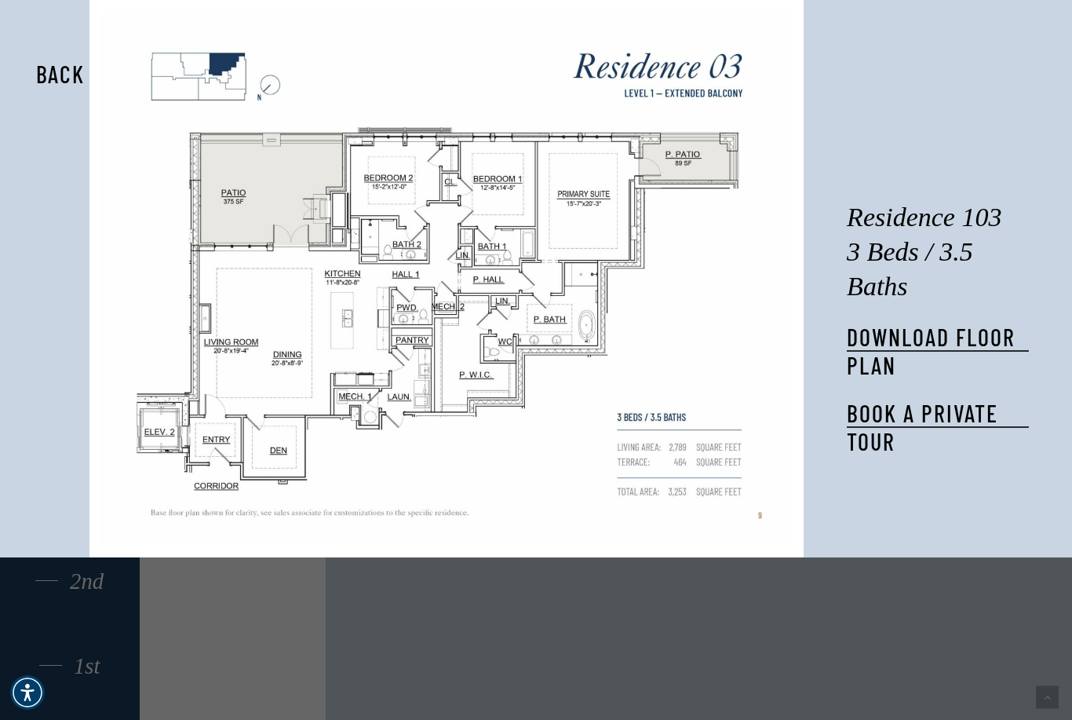
click at [54, 73] on button "Back" at bounding box center [60, 74] width 99 height 36
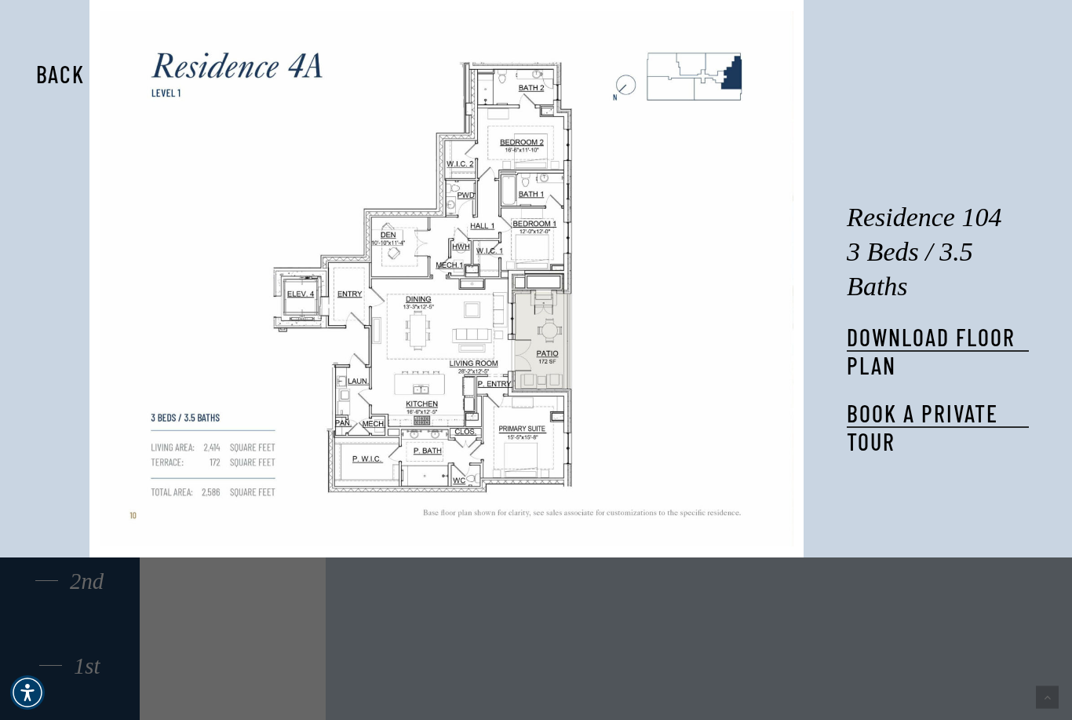
click at [51, 69] on button "Back" at bounding box center [60, 74] width 99 height 36
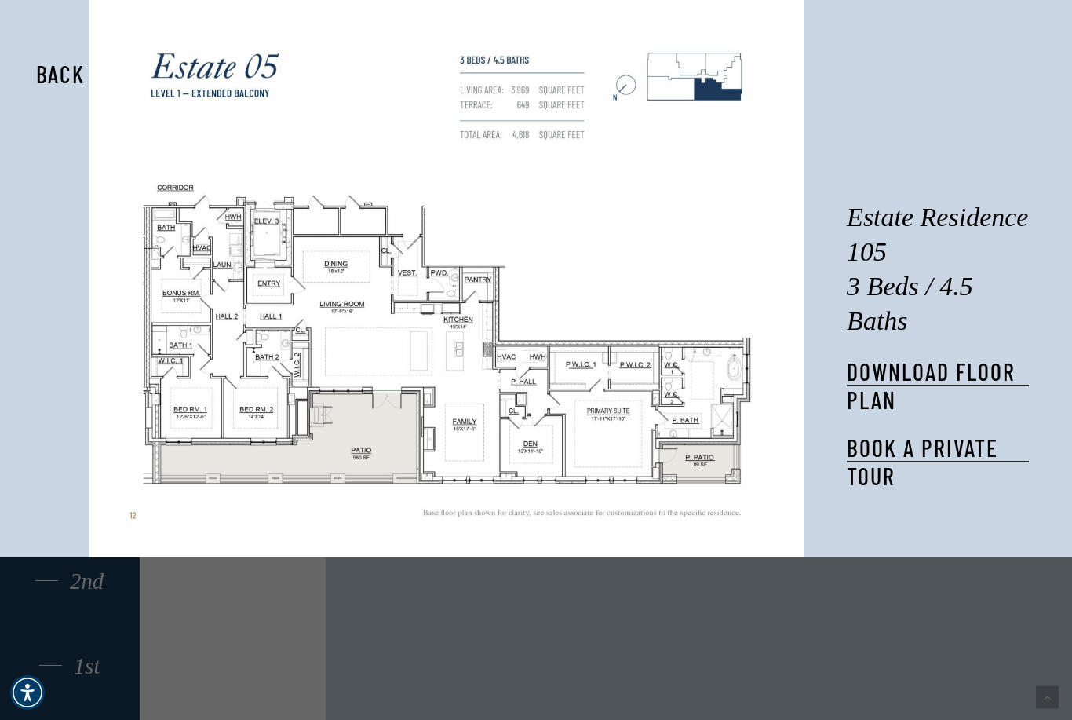
click at [67, 70] on button "Back" at bounding box center [60, 74] width 99 height 36
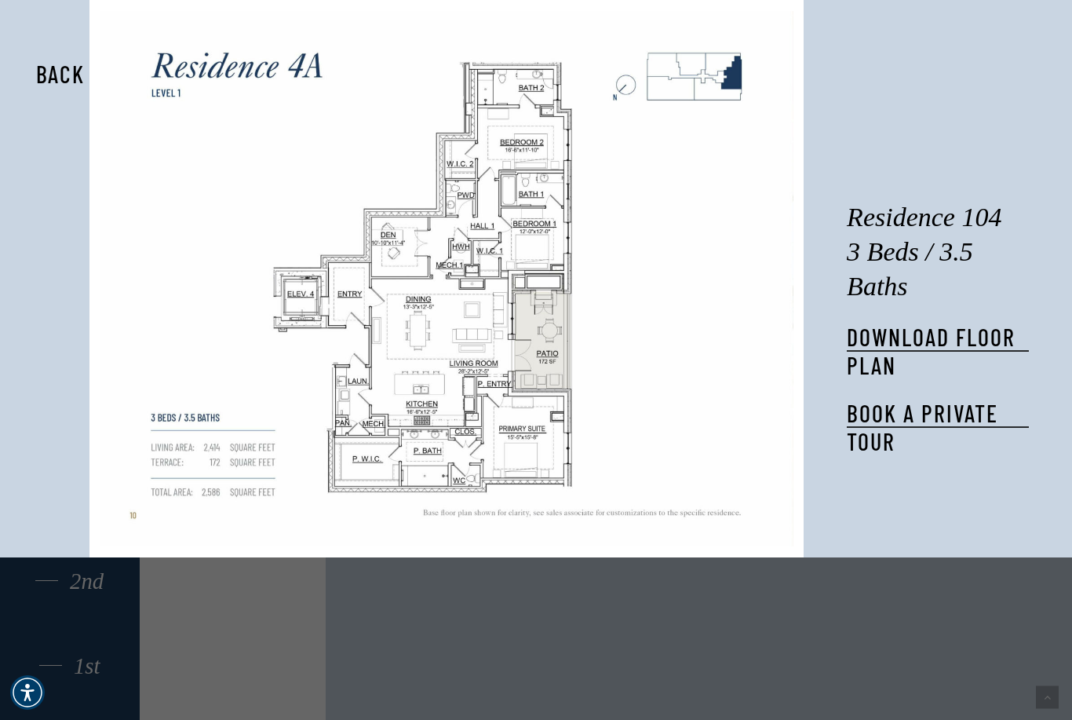
click at [60, 71] on button "Back" at bounding box center [60, 74] width 99 height 36
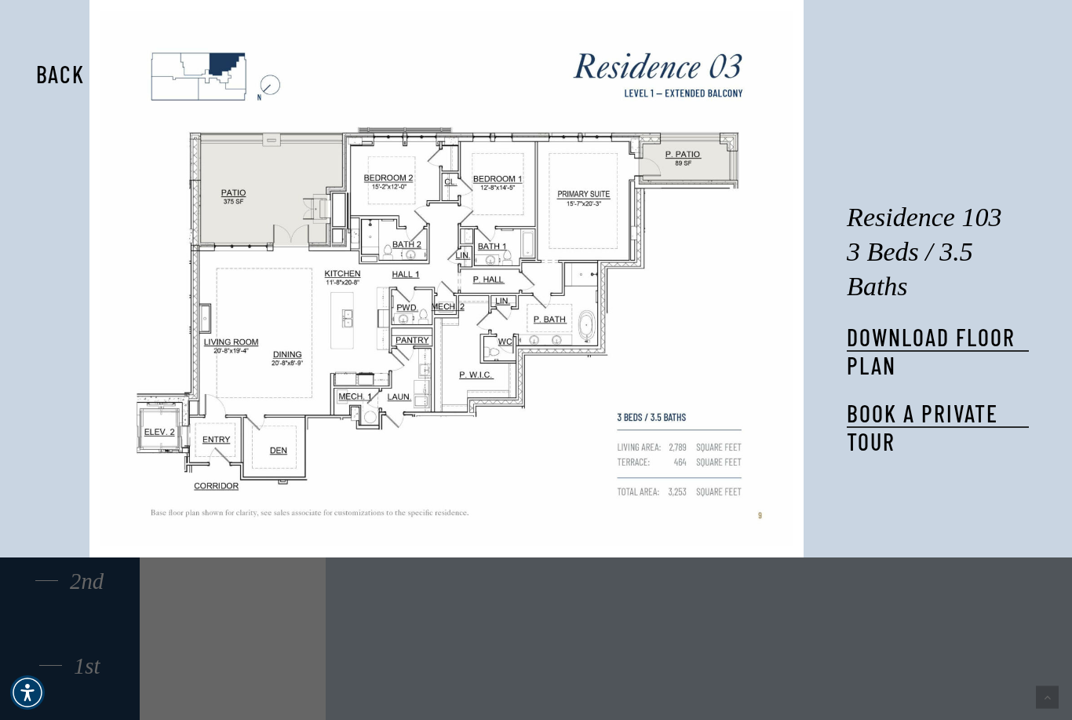
click at [47, 82] on button "Back" at bounding box center [60, 74] width 99 height 36
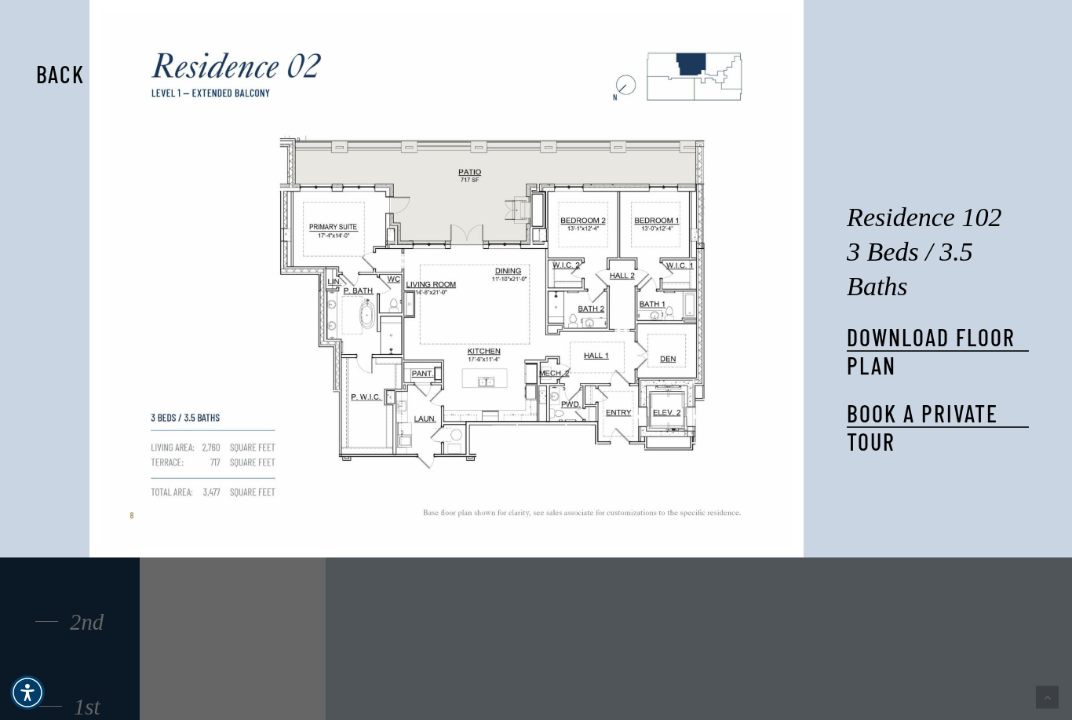
scroll to position [1068, 0]
click at [53, 78] on button "Back" at bounding box center [60, 74] width 99 height 36
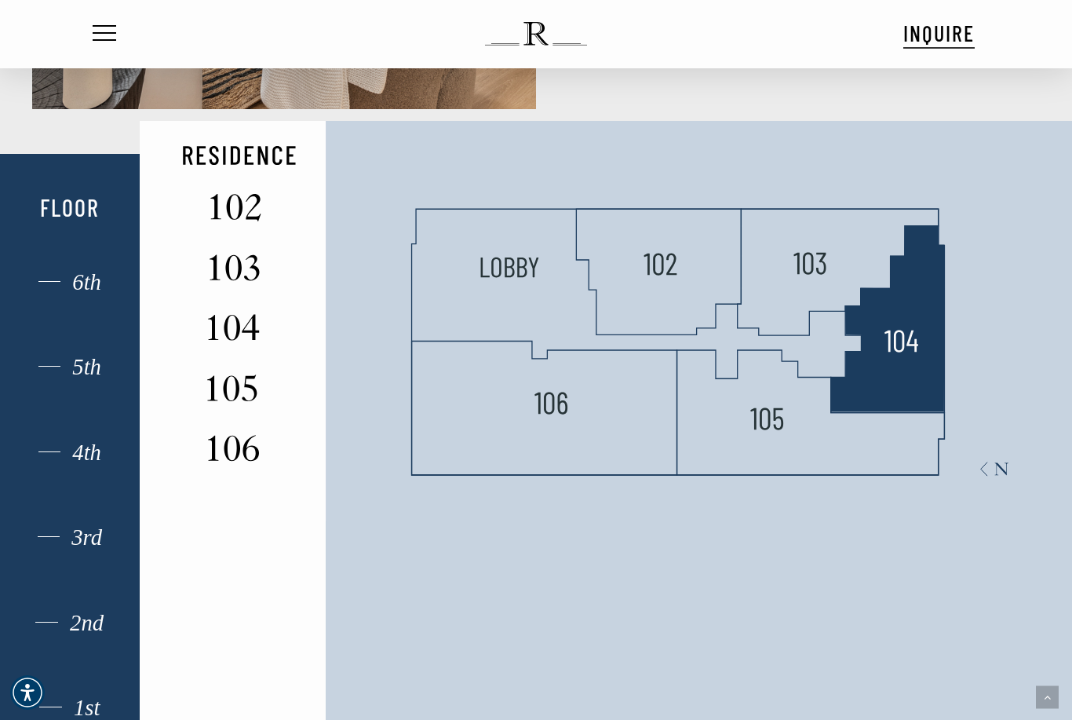
click at [909, 427] on link "Book a private tour" at bounding box center [938, 427] width 182 height 56
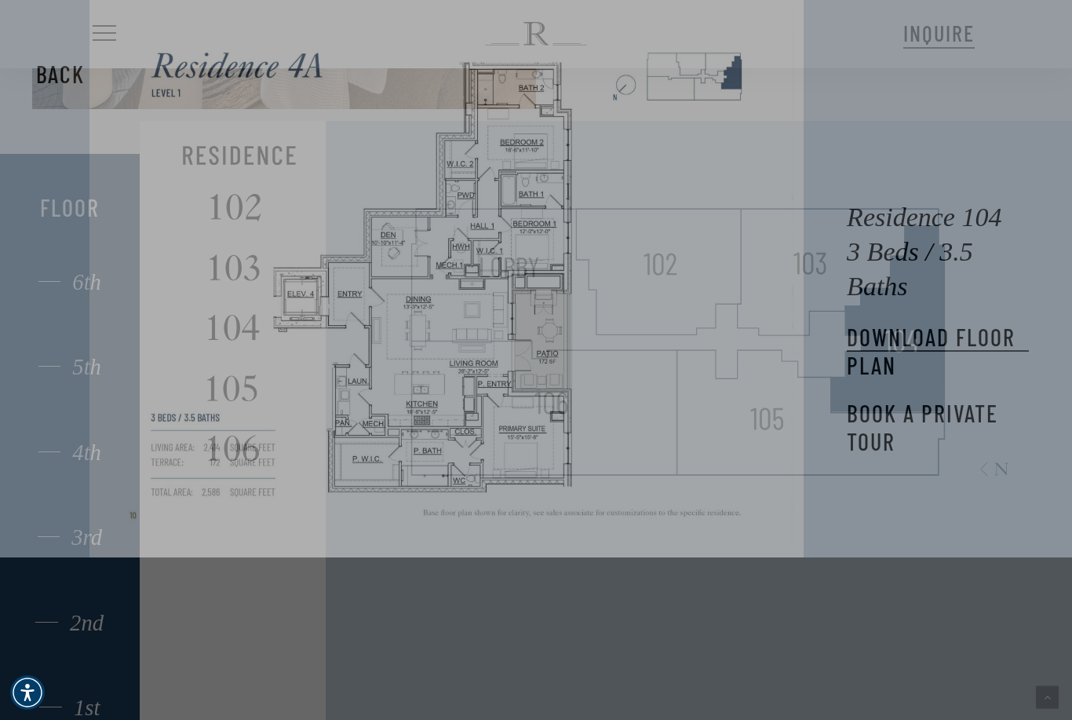
scroll to position [1118, 0]
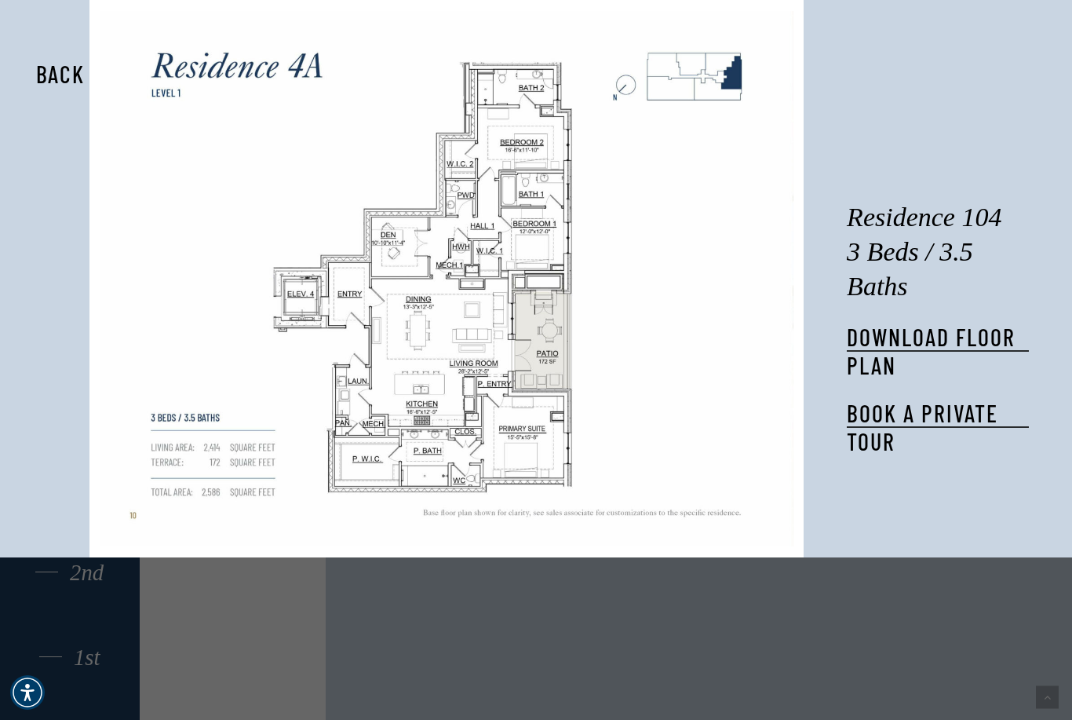
click at [56, 78] on button "Back" at bounding box center [60, 74] width 99 height 36
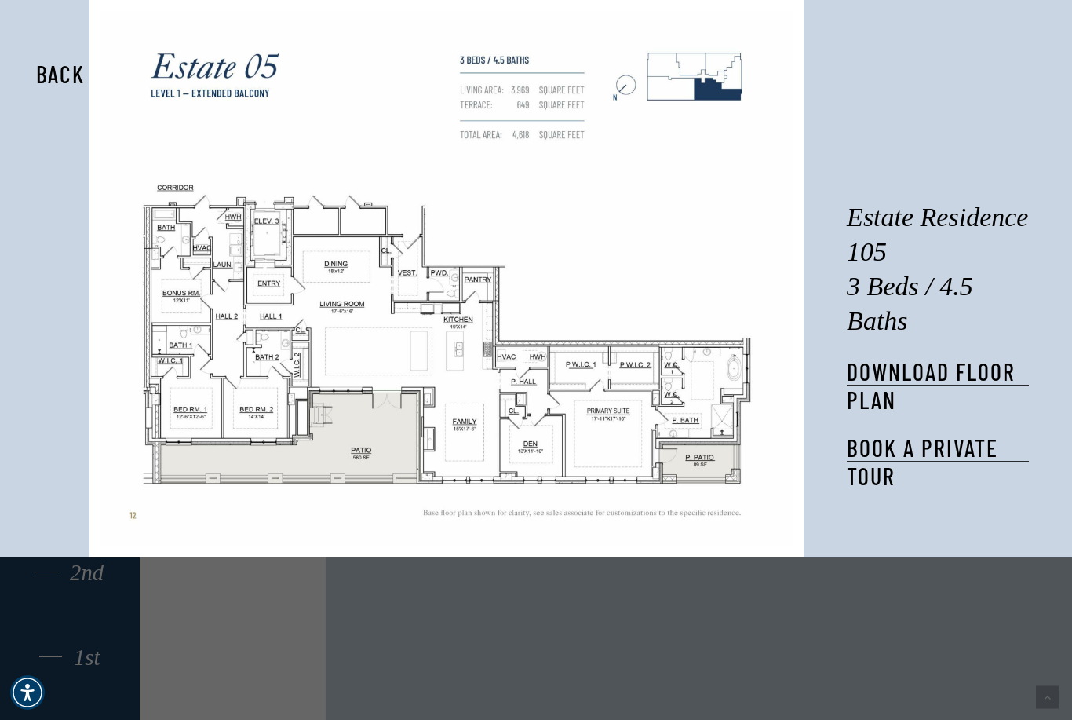
click at [57, 78] on button "Back" at bounding box center [60, 74] width 99 height 36
